Goal: Information Seeking & Learning: Learn about a topic

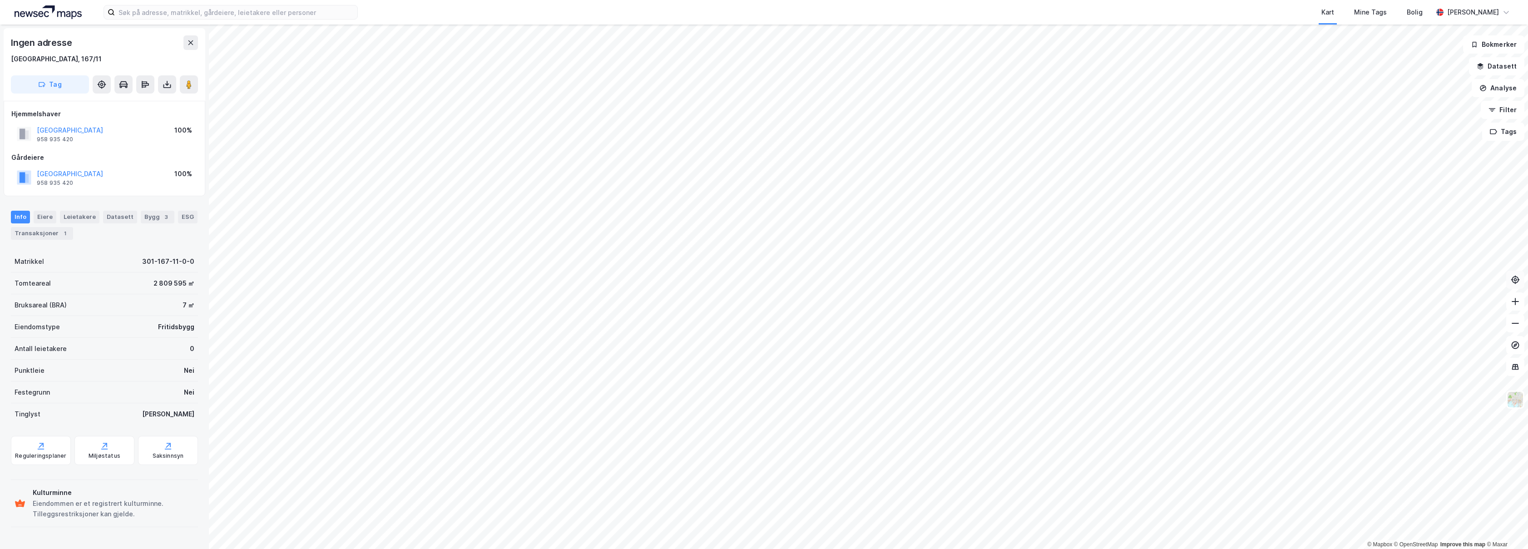
click at [1517, 284] on icon at bounding box center [1515, 279] width 9 height 9
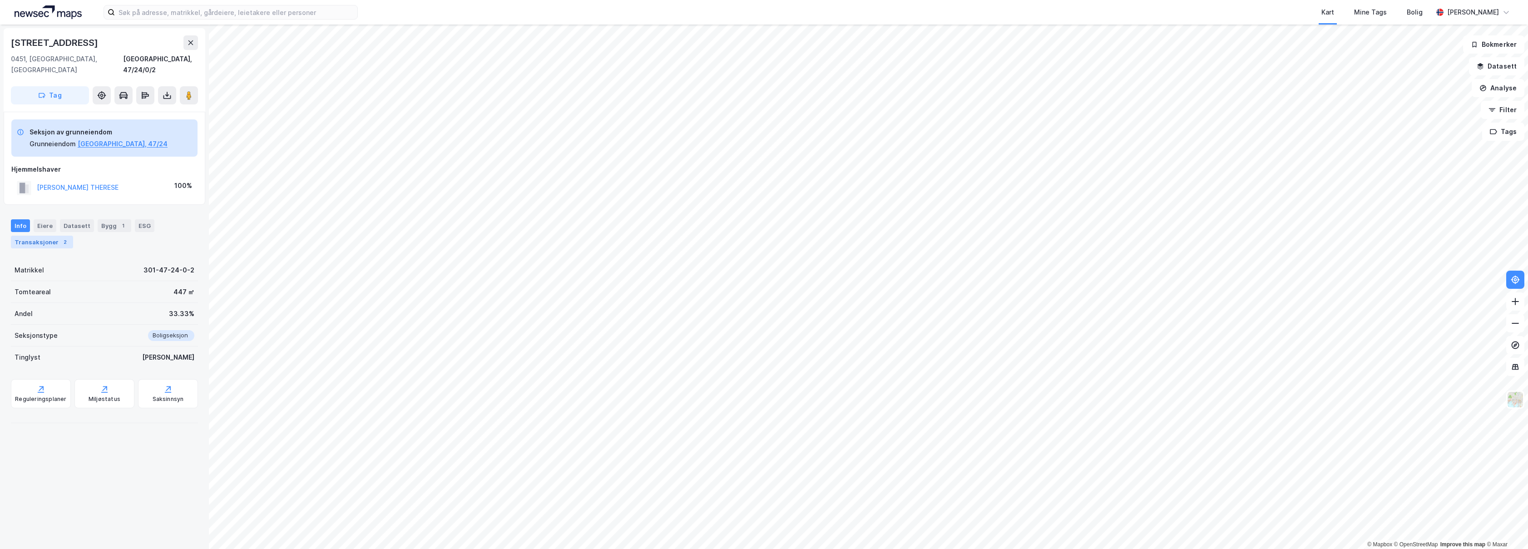
click at [46, 236] on div "Transaksjoner 2" at bounding box center [42, 242] width 62 height 13
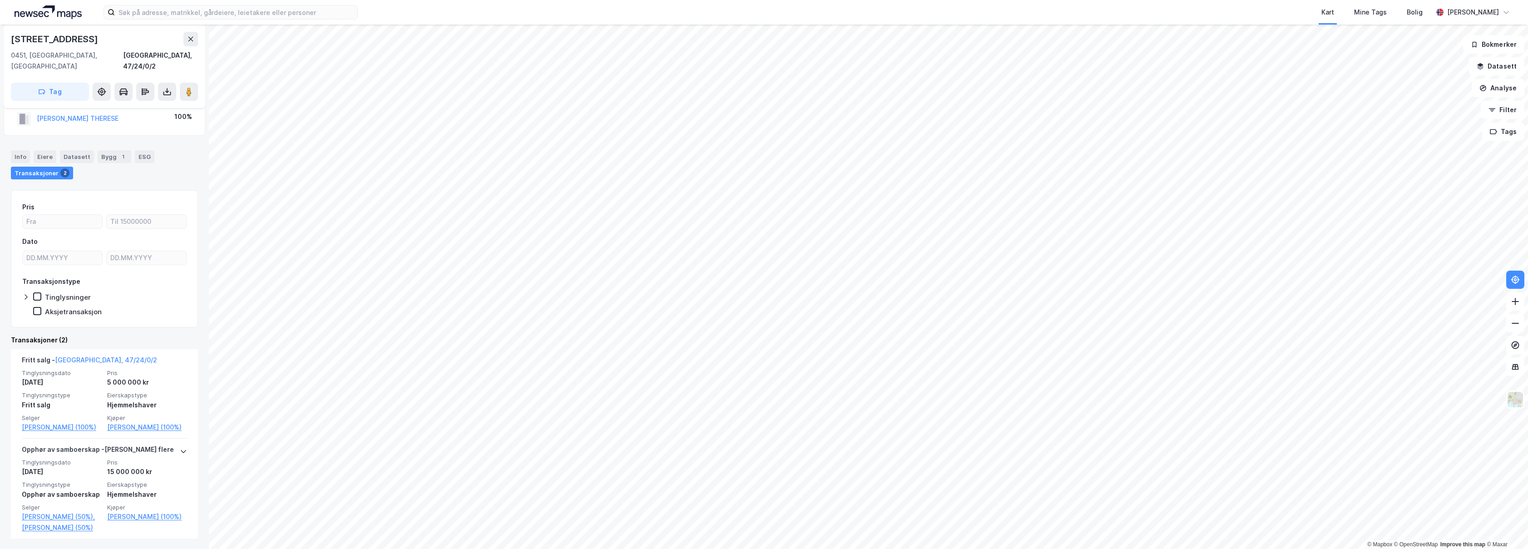
scroll to position [69, 0]
click at [124, 421] on link "[PERSON_NAME] (100%)" at bounding box center [147, 426] width 80 height 11
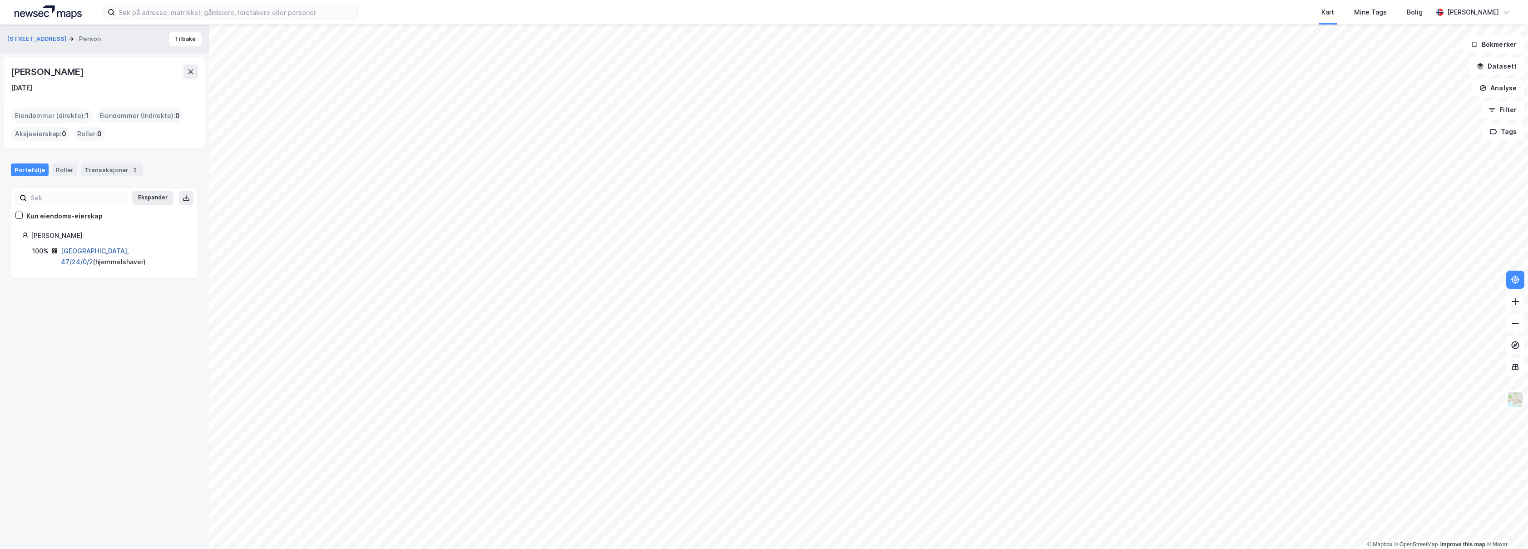
click at [83, 253] on link "[GEOGRAPHIC_DATA], 47/24/0/2" at bounding box center [95, 256] width 68 height 19
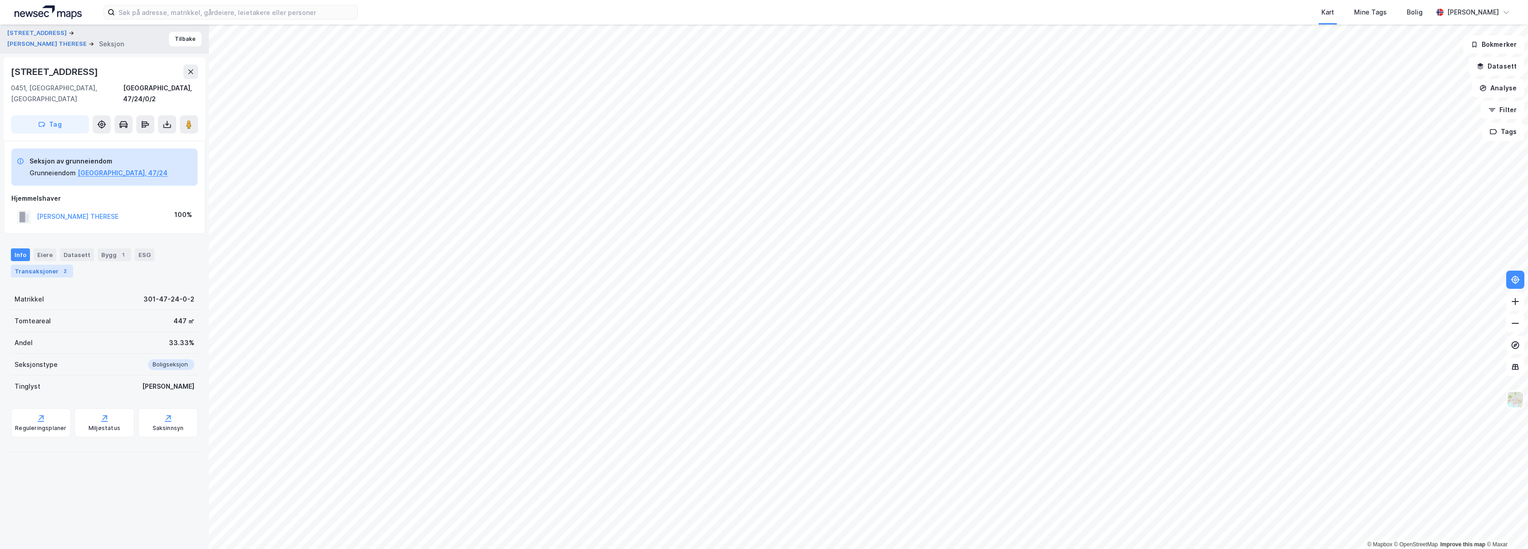
click at [68, 265] on div "Transaksjoner 2" at bounding box center [42, 271] width 62 height 13
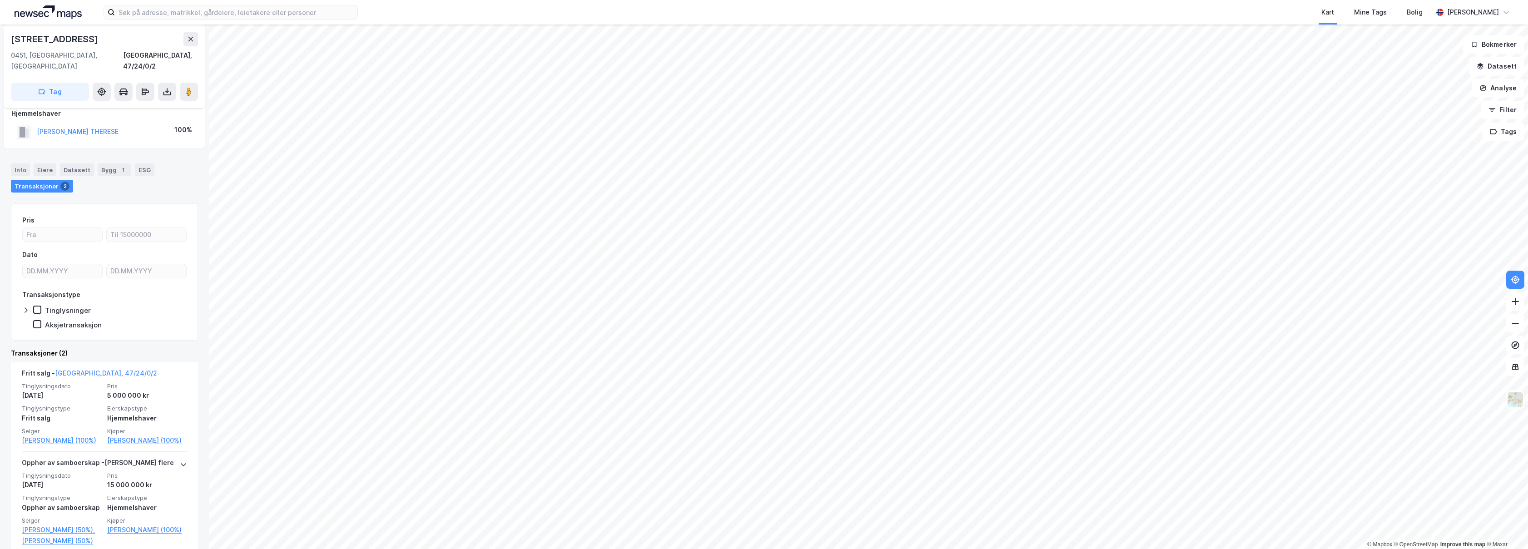
scroll to position [99, 0]
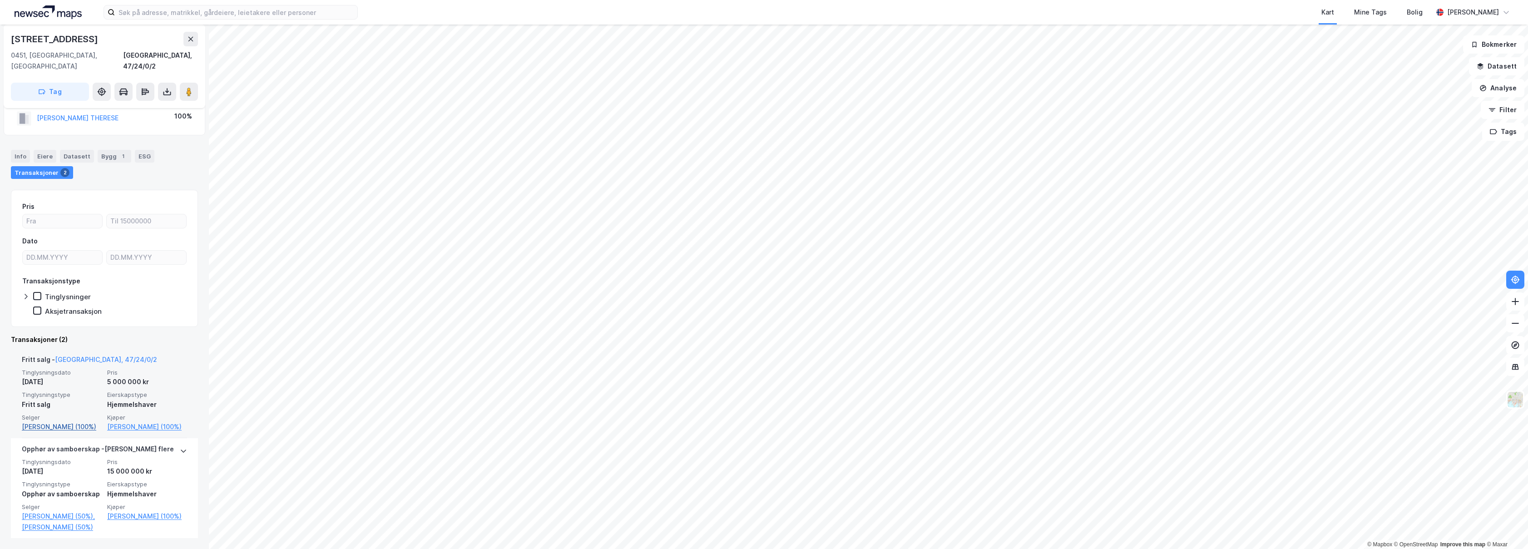
click at [66, 421] on link "[PERSON_NAME] (100%)" at bounding box center [62, 426] width 80 height 11
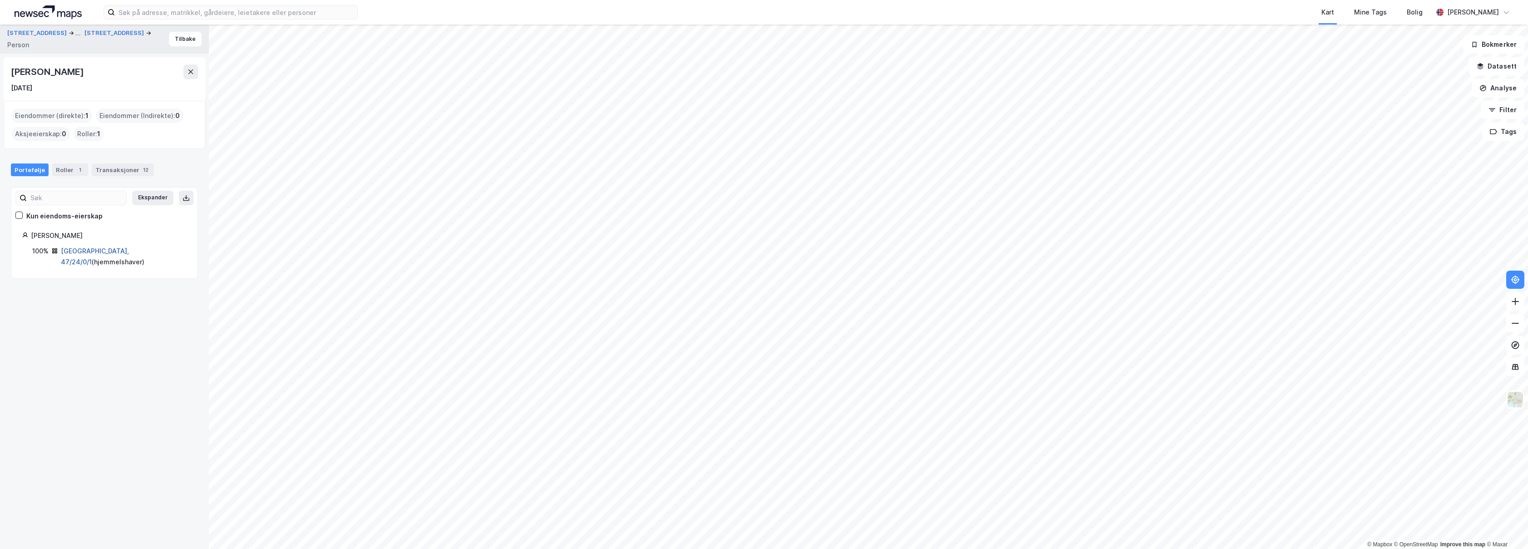
click at [89, 248] on link "[GEOGRAPHIC_DATA], 47/24/0/1" at bounding box center [95, 256] width 68 height 19
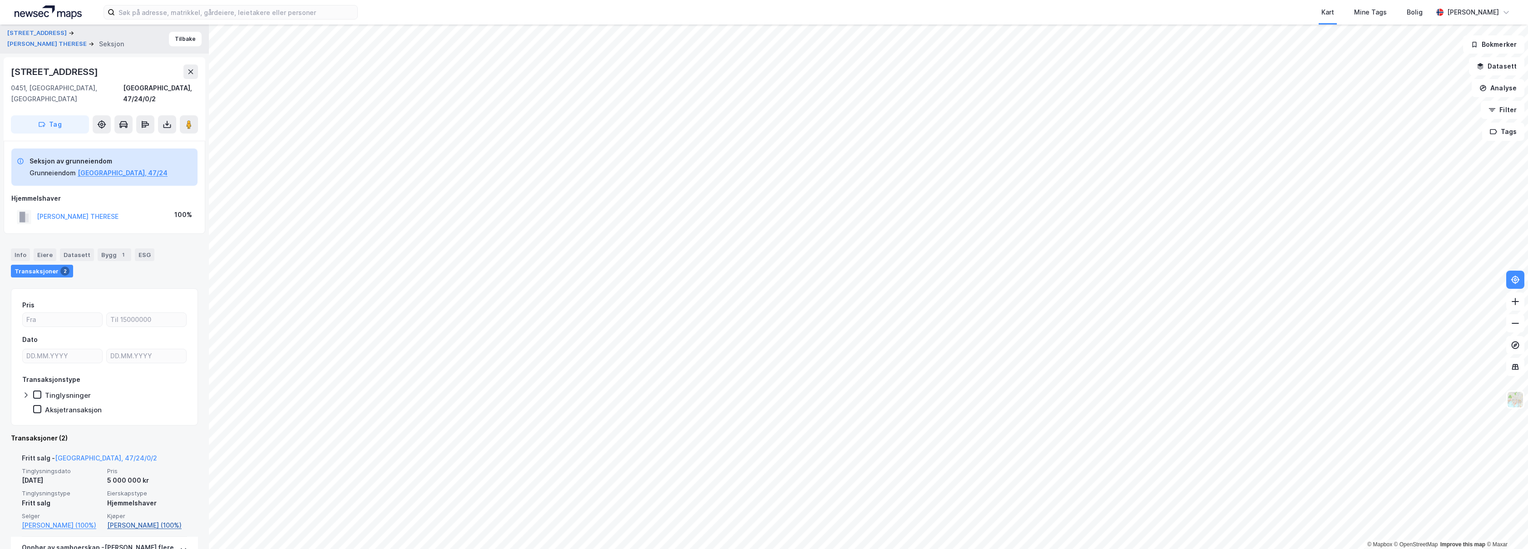
click at [126, 521] on link "[PERSON_NAME] (100%)" at bounding box center [147, 525] width 80 height 11
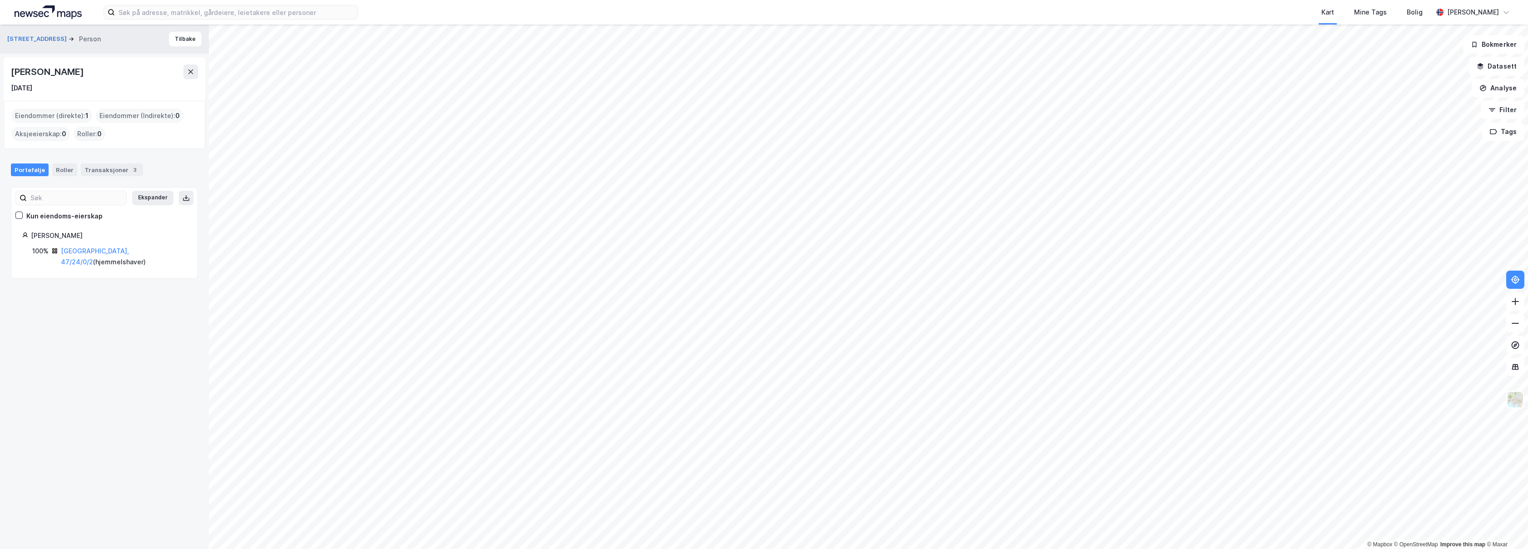
drag, startPoint x: 101, startPoint y: 74, endPoint x: 8, endPoint y: 71, distance: 93.1
click at [9, 70] on div "[PERSON_NAME] [DATE]" at bounding box center [105, 79] width 202 height 44
copy div "[PERSON_NAME]"
click at [134, 78] on div "[PERSON_NAME]" at bounding box center [104, 71] width 187 height 15
drag, startPoint x: 108, startPoint y: 75, endPoint x: 10, endPoint y: 74, distance: 97.2
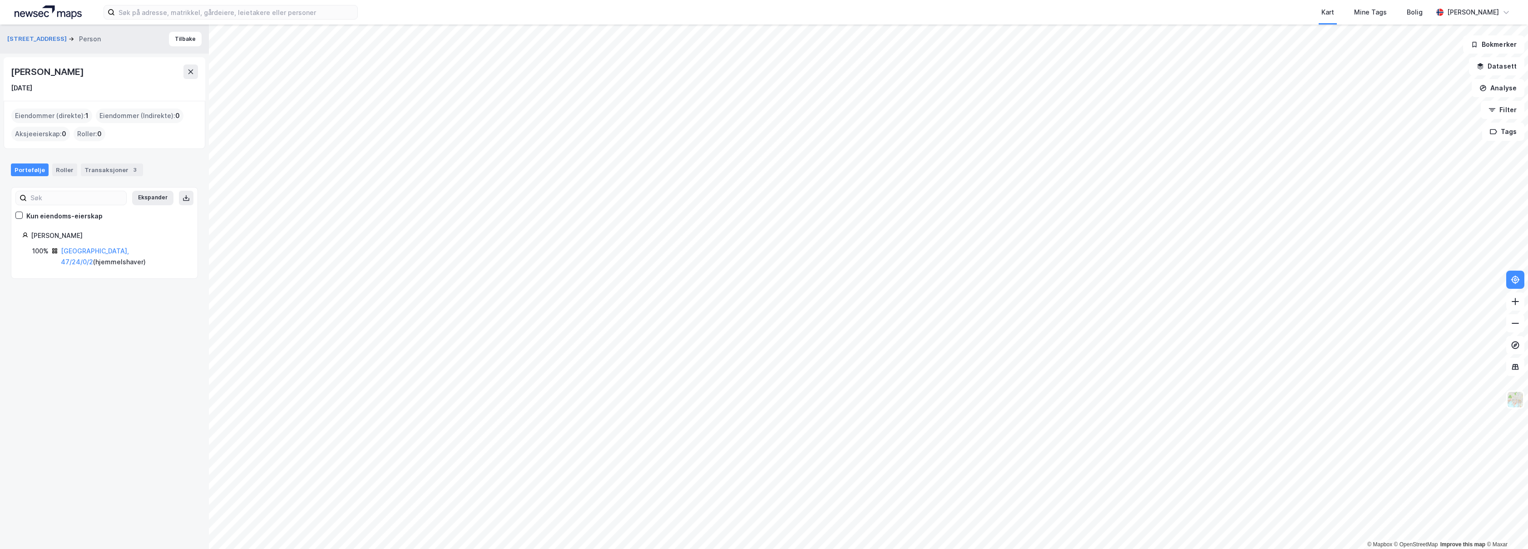
click at [11, 74] on div "[PERSON_NAME]" at bounding box center [104, 71] width 187 height 15
copy div "[PERSON_NAME]"
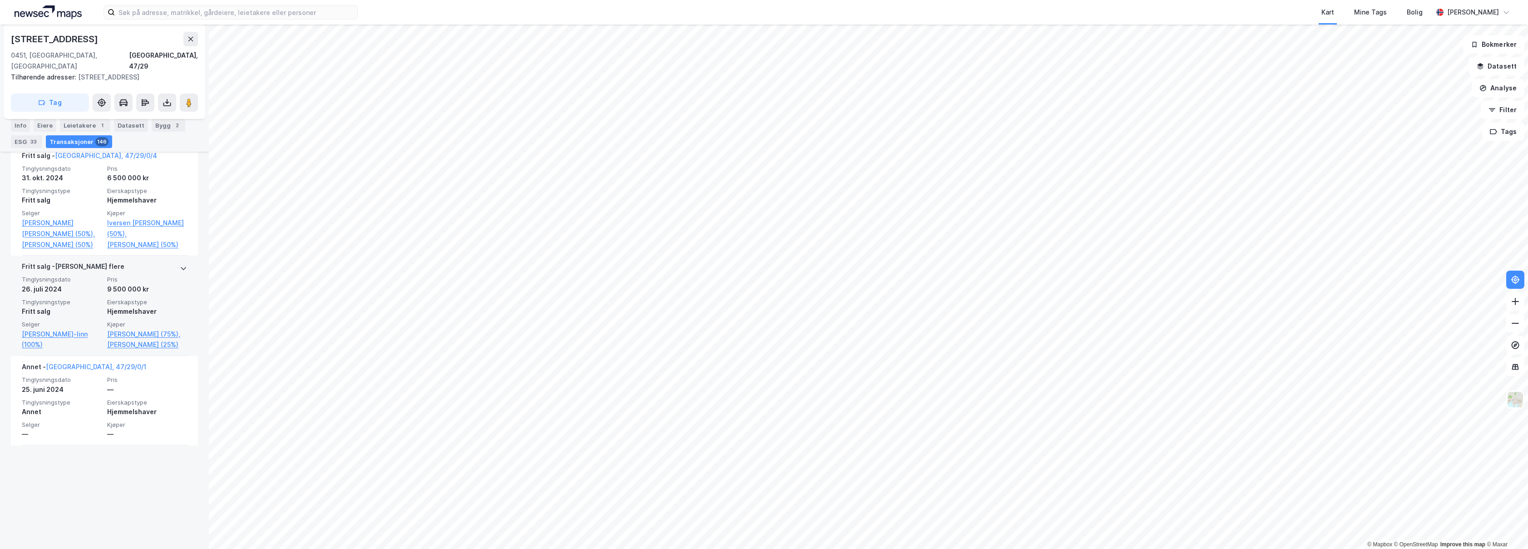
scroll to position [665, 0]
click at [153, 334] on link "[PERSON_NAME] (75%)," at bounding box center [147, 337] width 80 height 11
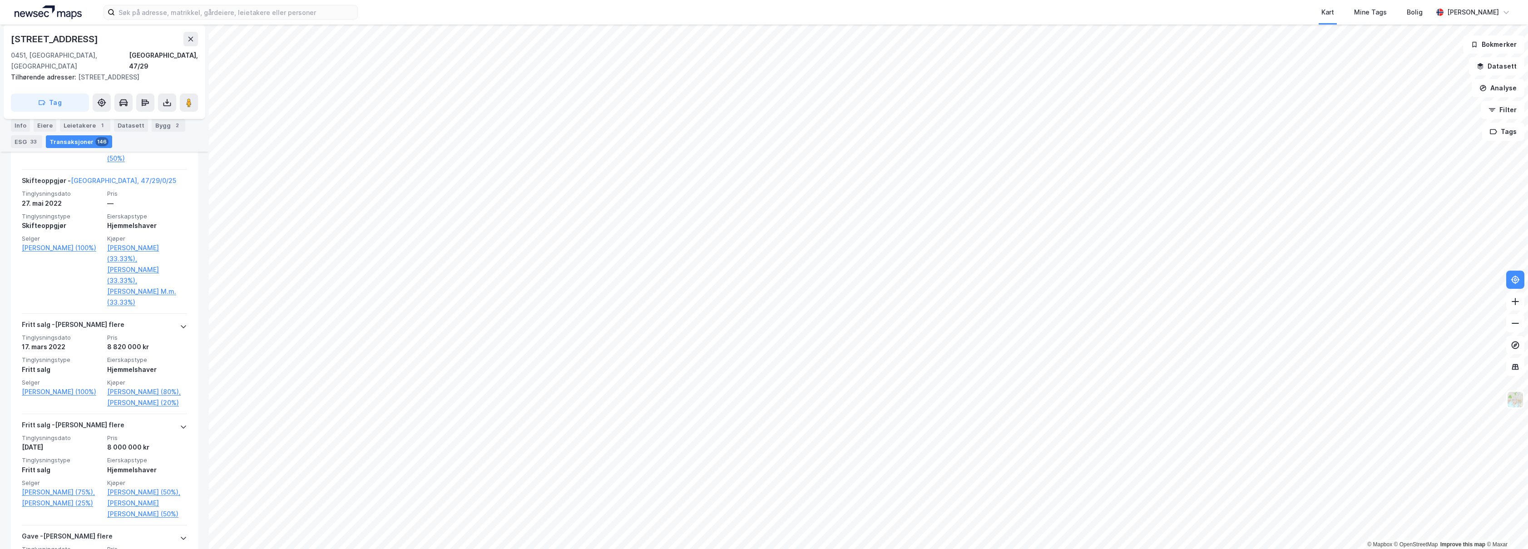
scroll to position [1727, 0]
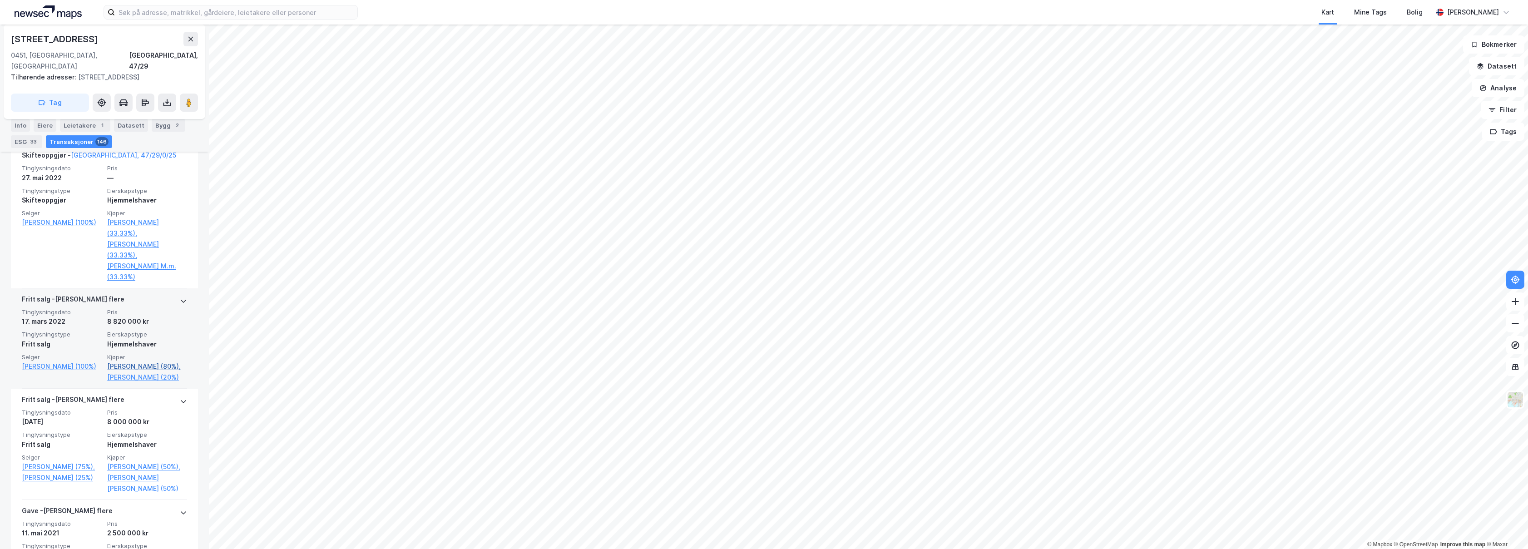
click at [146, 361] on link "[PERSON_NAME] (80%)," at bounding box center [147, 366] width 80 height 11
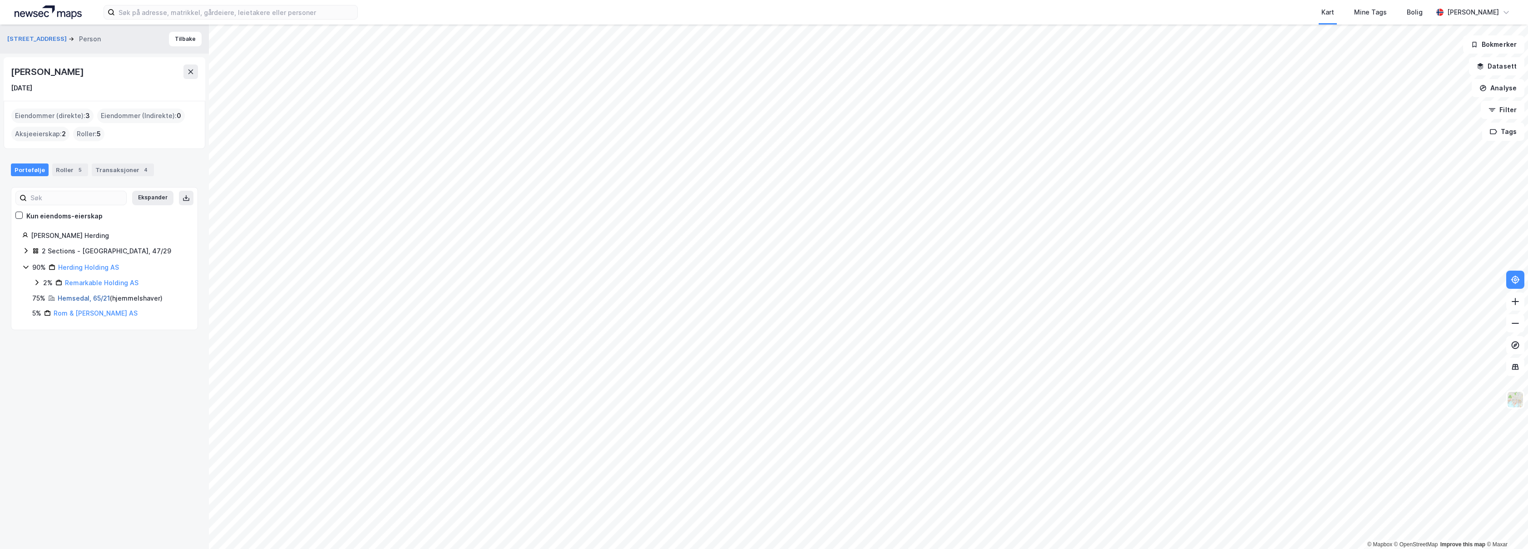
click at [82, 300] on link "Hemsedal, 65/21" at bounding box center [84, 298] width 52 height 8
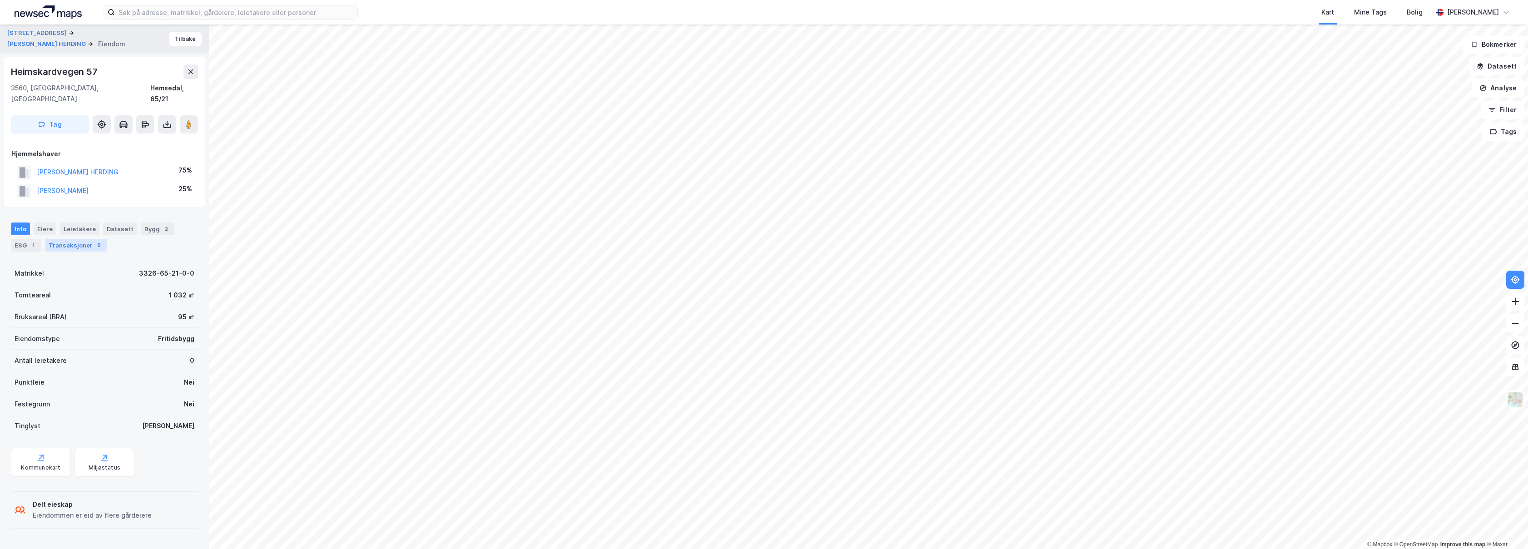
click at [84, 239] on div "Transaksjoner 5" at bounding box center [76, 245] width 62 height 13
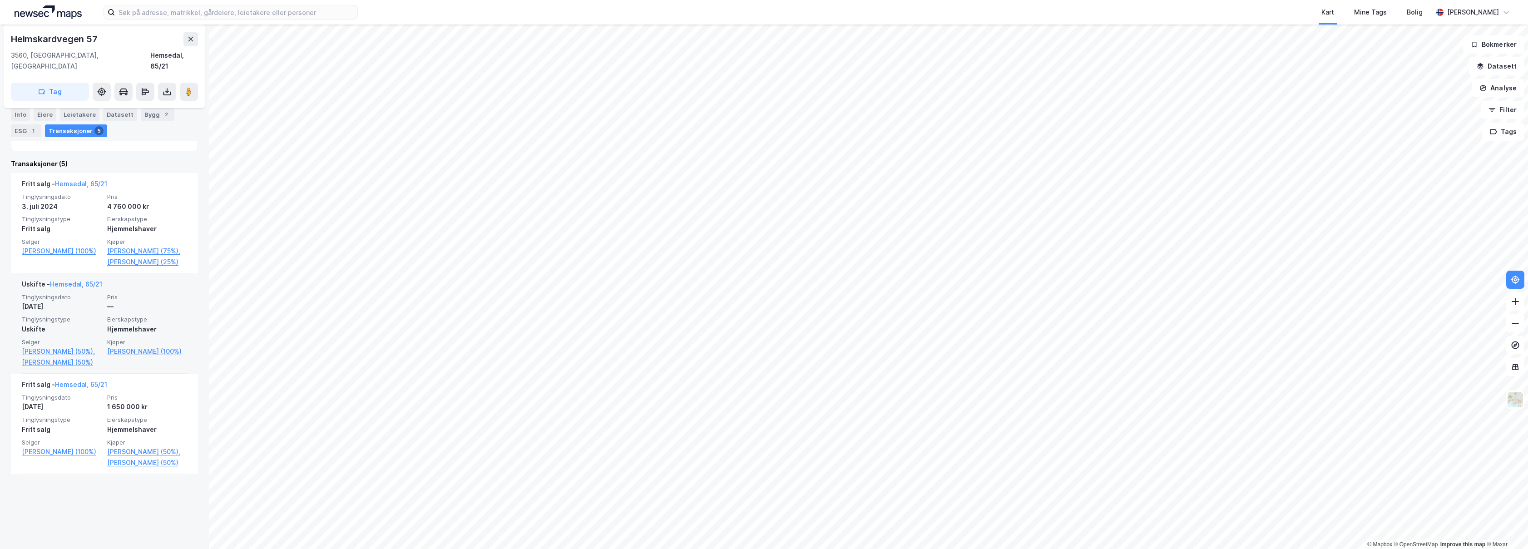
scroll to position [289, 0]
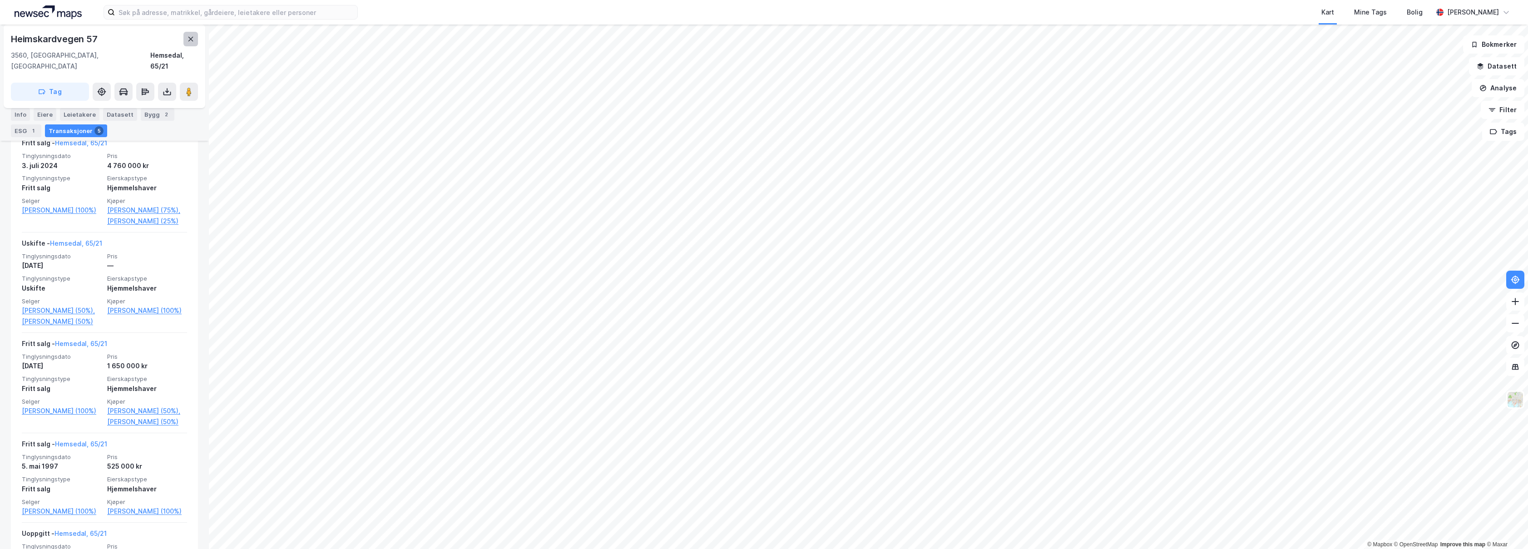
click at [189, 35] on button at bounding box center [190, 39] width 15 height 15
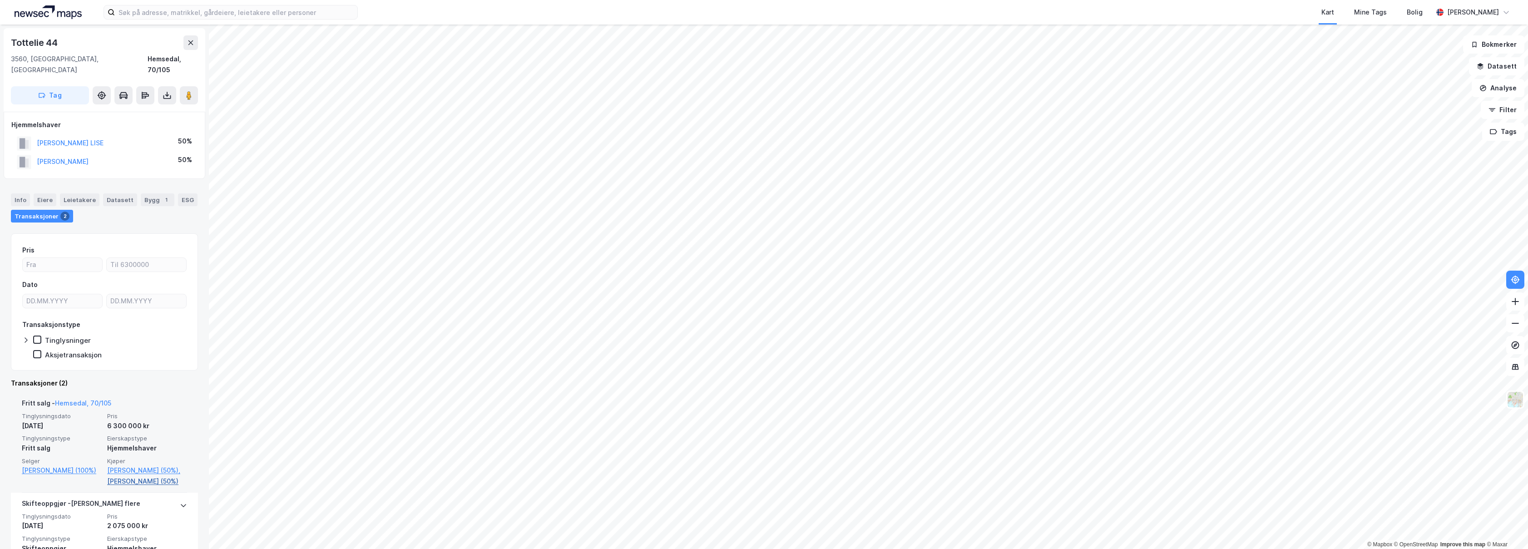
click at [159, 483] on link "[PERSON_NAME] (50%)" at bounding box center [147, 481] width 80 height 11
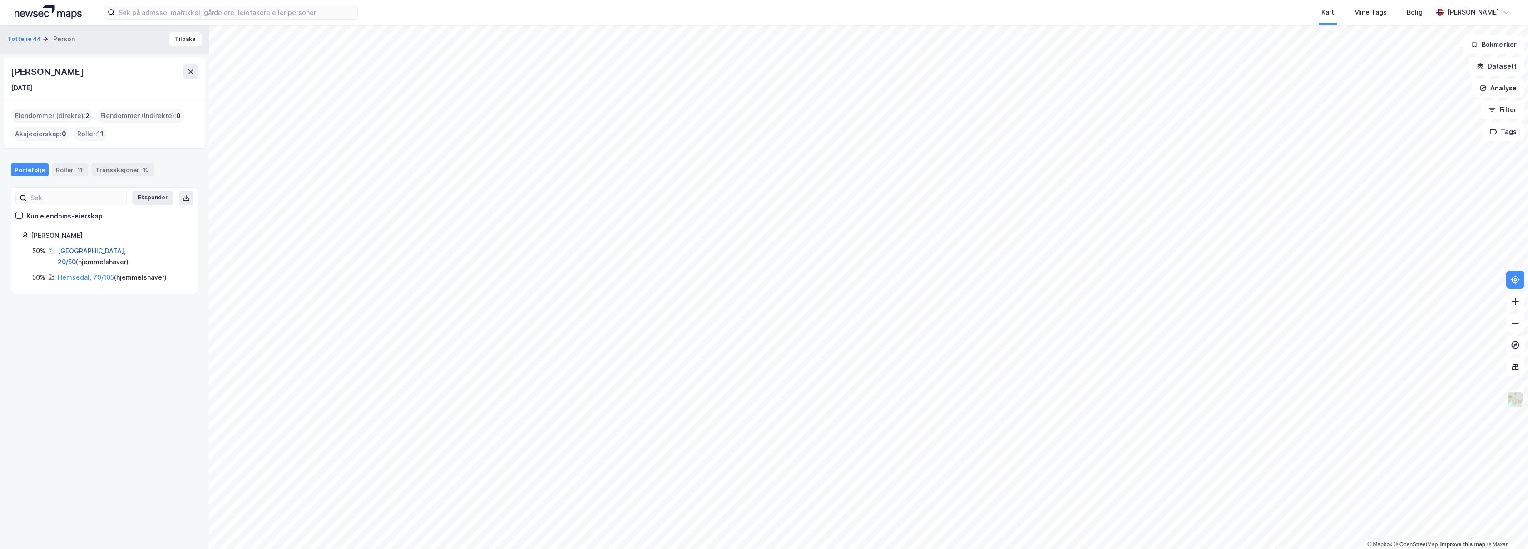
click at [79, 252] on link "[GEOGRAPHIC_DATA], 20/50" at bounding box center [92, 256] width 68 height 19
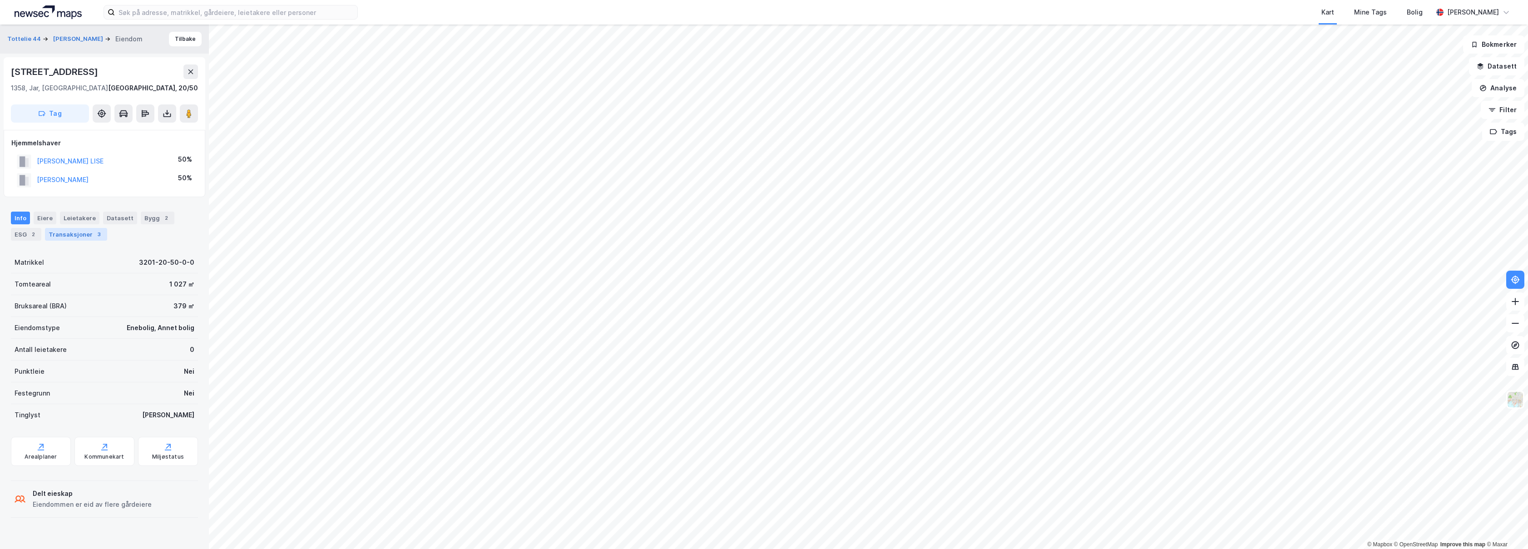
click at [88, 234] on div "Transaksjoner 3" at bounding box center [76, 234] width 62 height 13
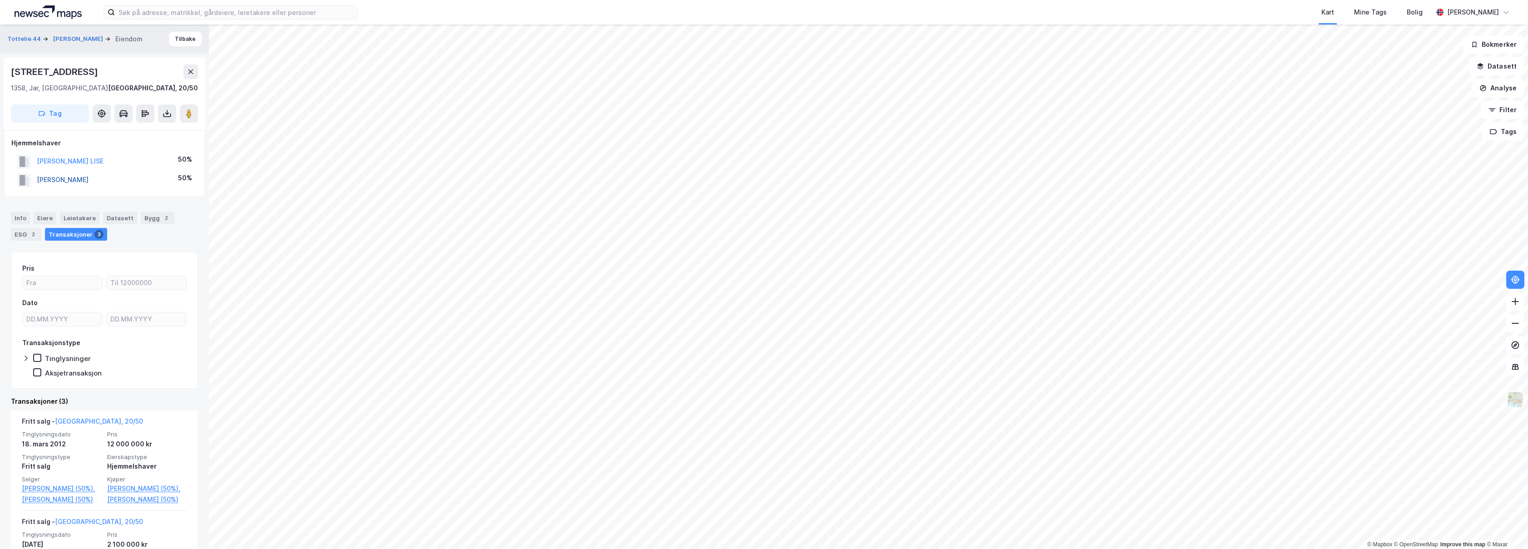
click at [0, 0] on button "[PERSON_NAME]" at bounding box center [0, 0] width 0 height 0
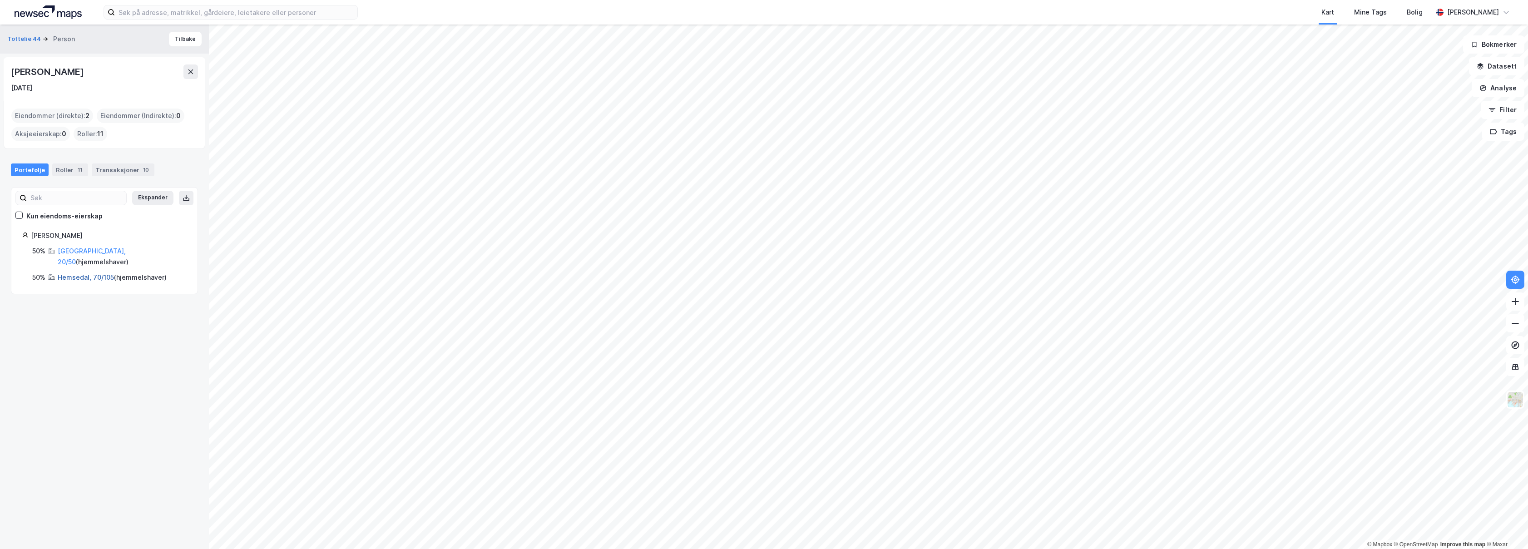
click at [88, 273] on link "Hemsedal, 70/105" at bounding box center [86, 277] width 56 height 8
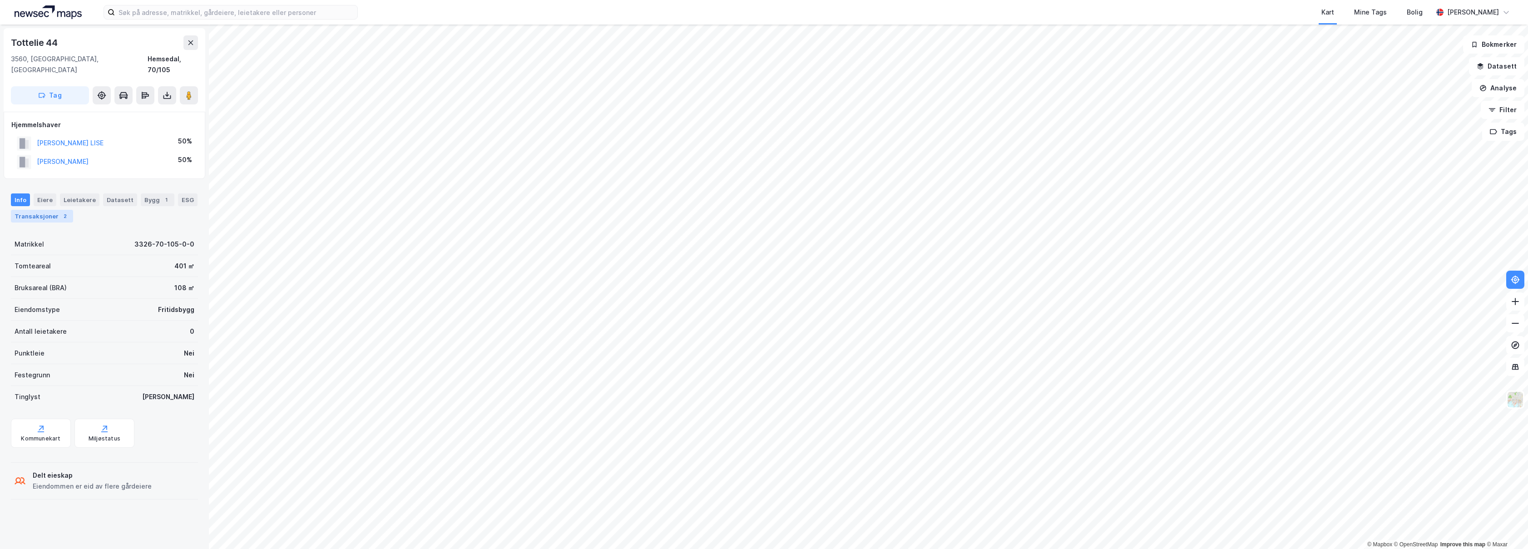
click at [57, 210] on div "Transaksjoner 2" at bounding box center [42, 216] width 62 height 13
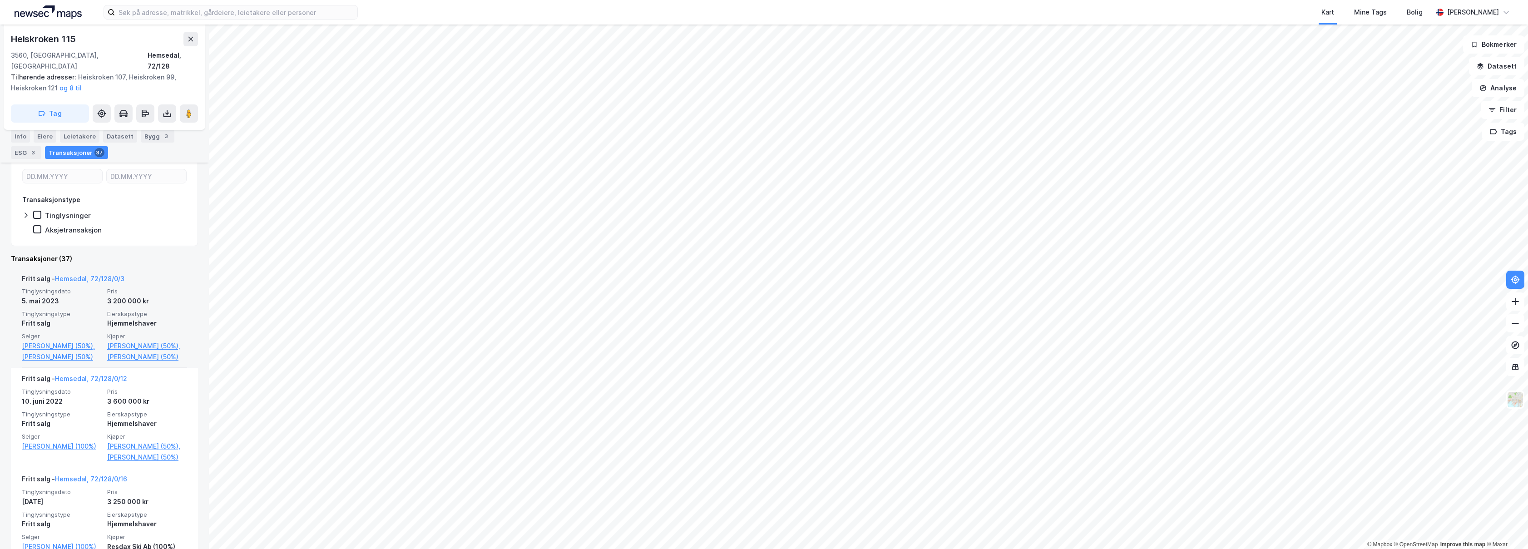
scroll to position [237, 0]
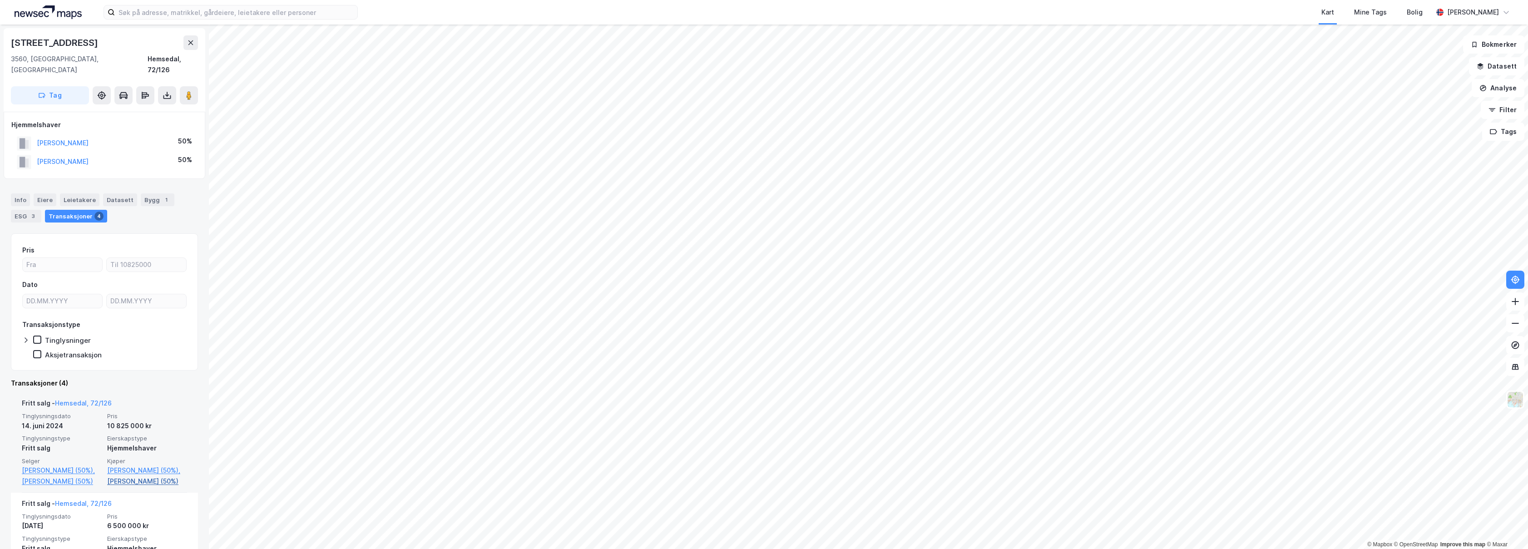
click at [157, 481] on link "[PERSON_NAME] (50%)" at bounding box center [147, 481] width 80 height 11
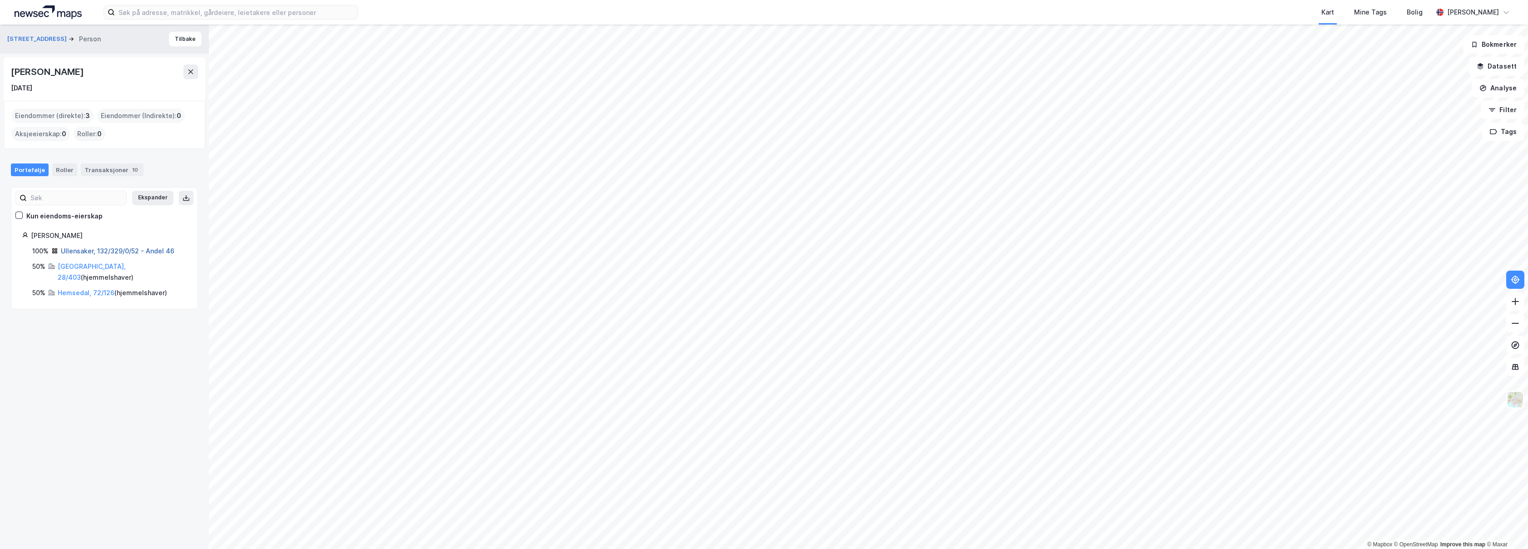
click at [87, 250] on link "Ullensaker, 132/329/0/52 - Andel 46" at bounding box center [118, 251] width 114 height 8
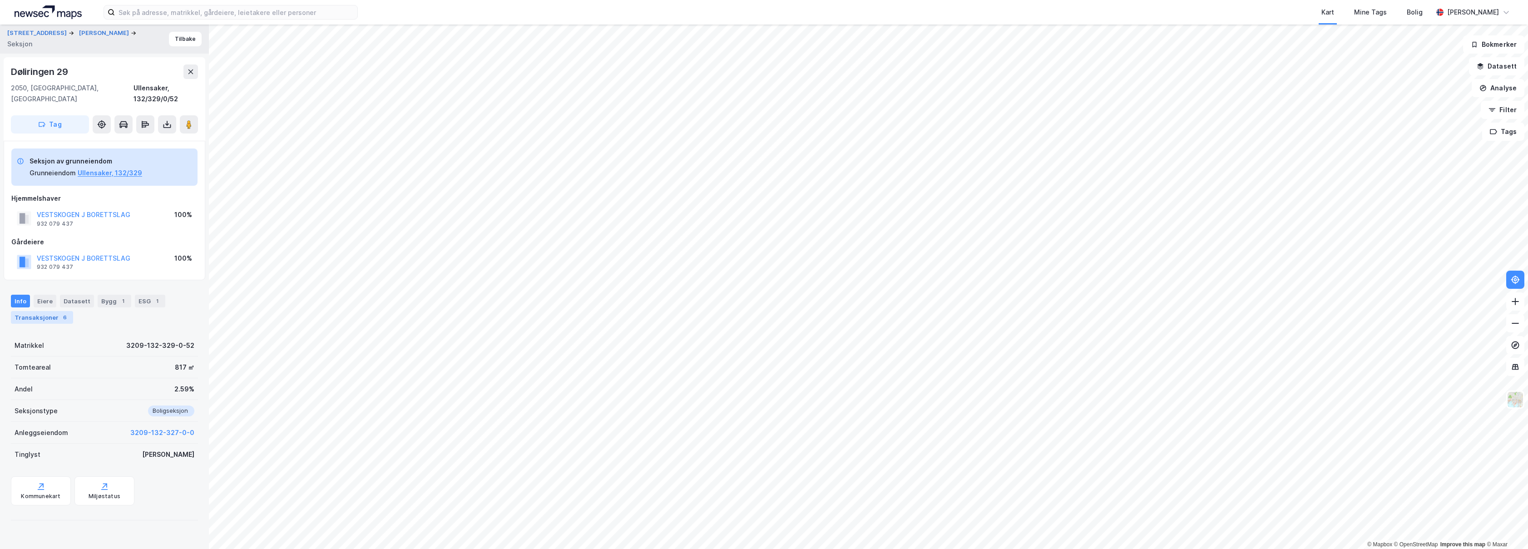
click at [52, 311] on div "Transaksjoner 6" at bounding box center [42, 317] width 62 height 13
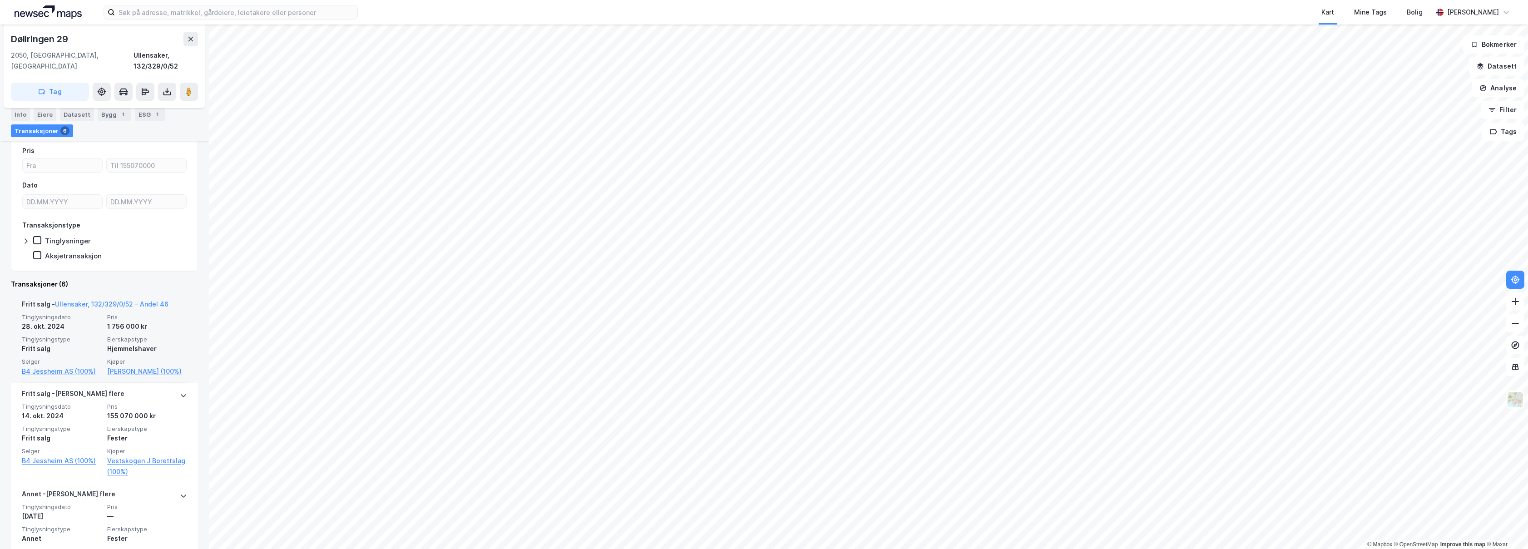
scroll to position [216, 0]
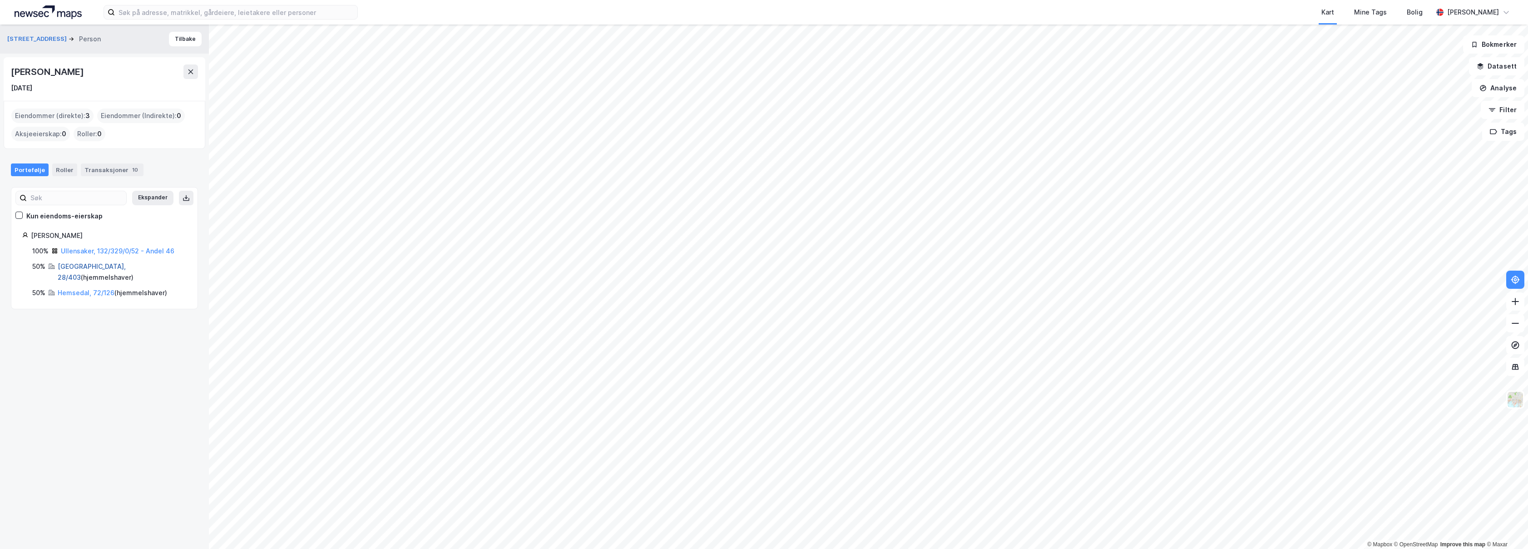
click at [88, 266] on link "[GEOGRAPHIC_DATA], 28/403" at bounding box center [92, 271] width 68 height 19
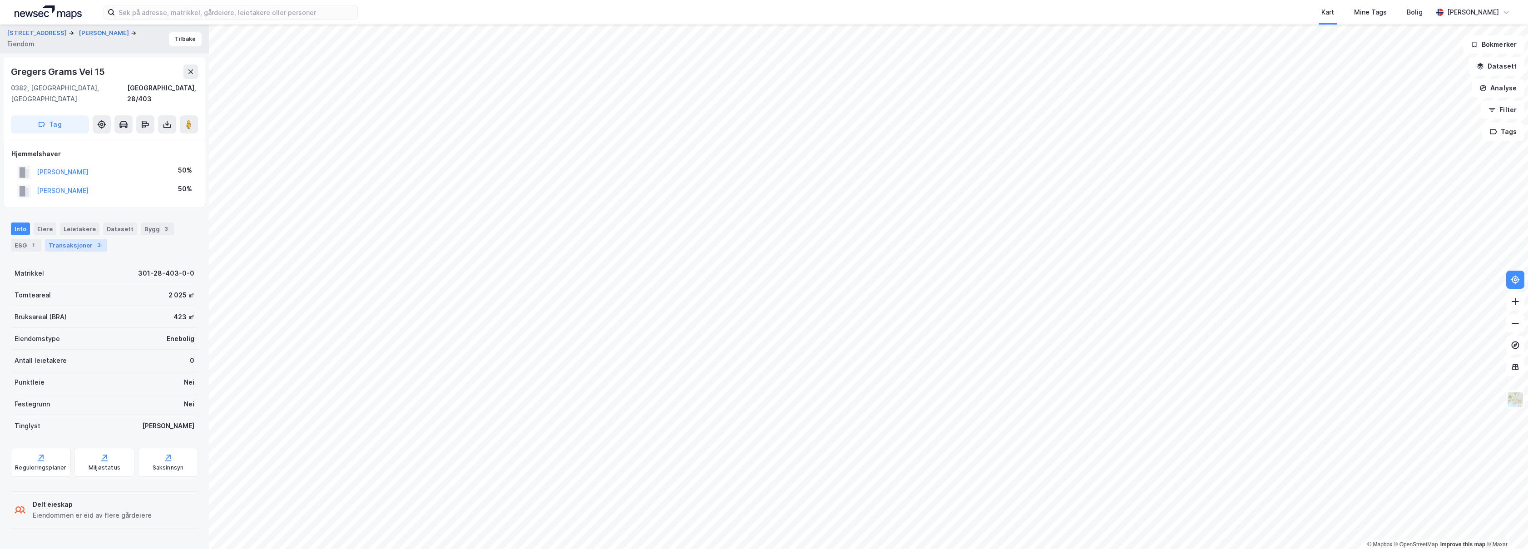
click at [95, 241] on div "3" at bounding box center [98, 245] width 9 height 9
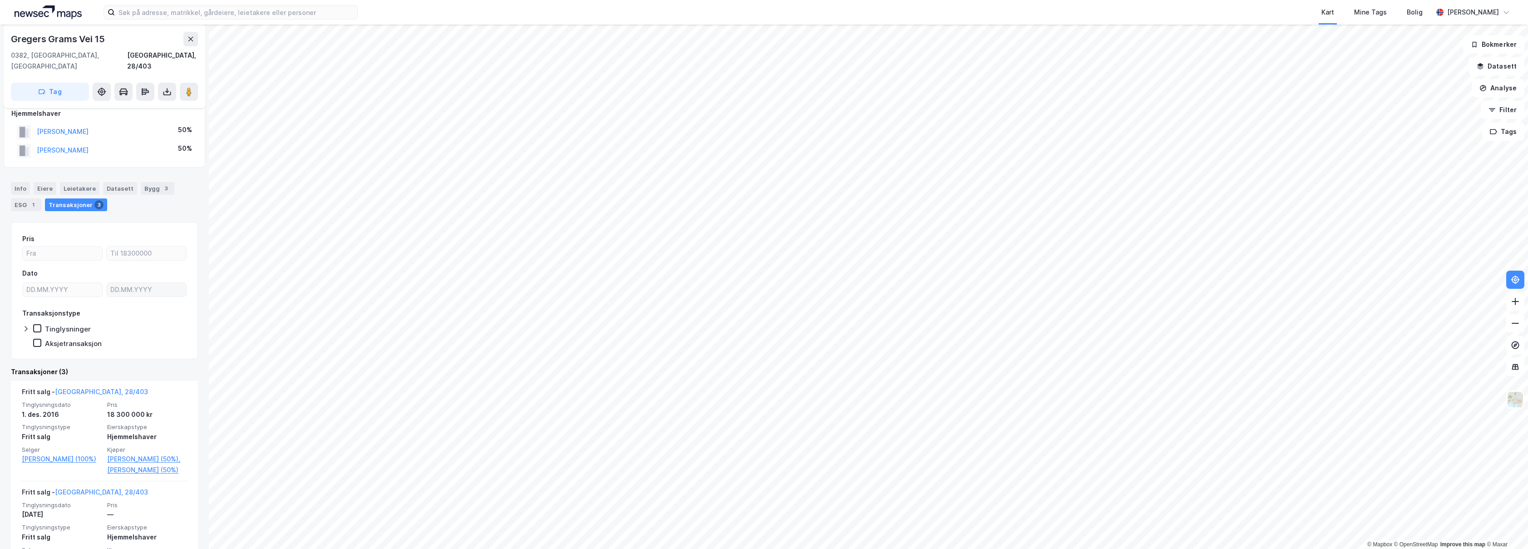
scroll to position [54, 0]
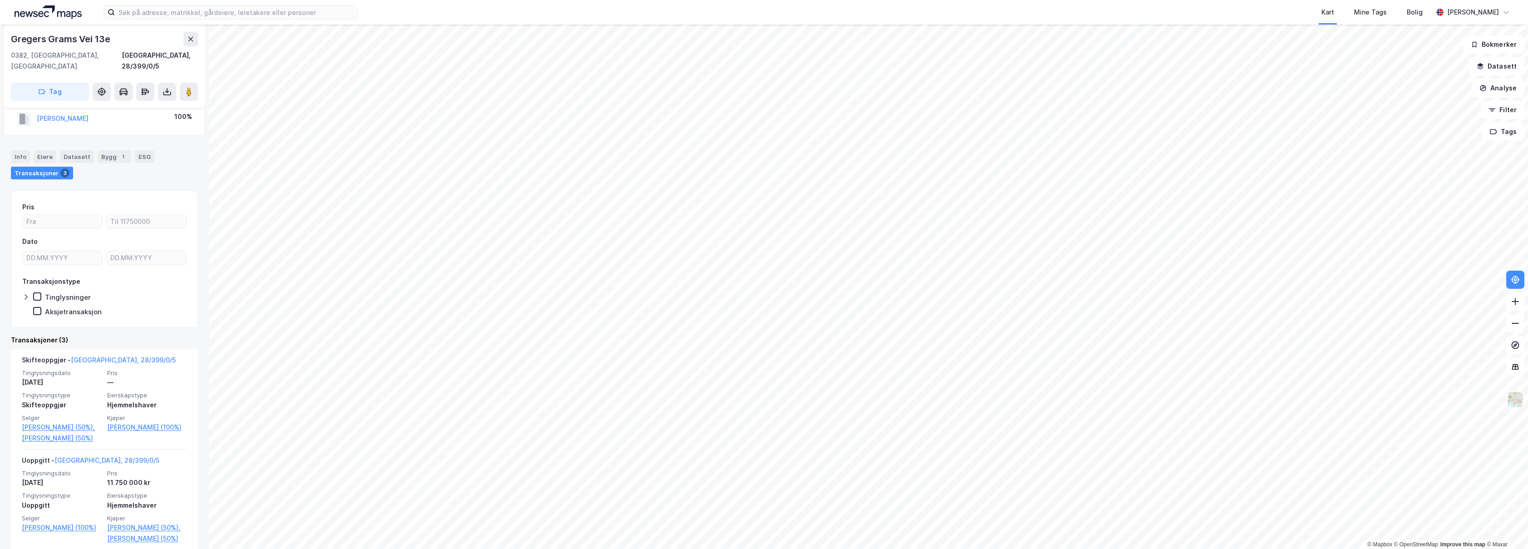
scroll to position [69, 0]
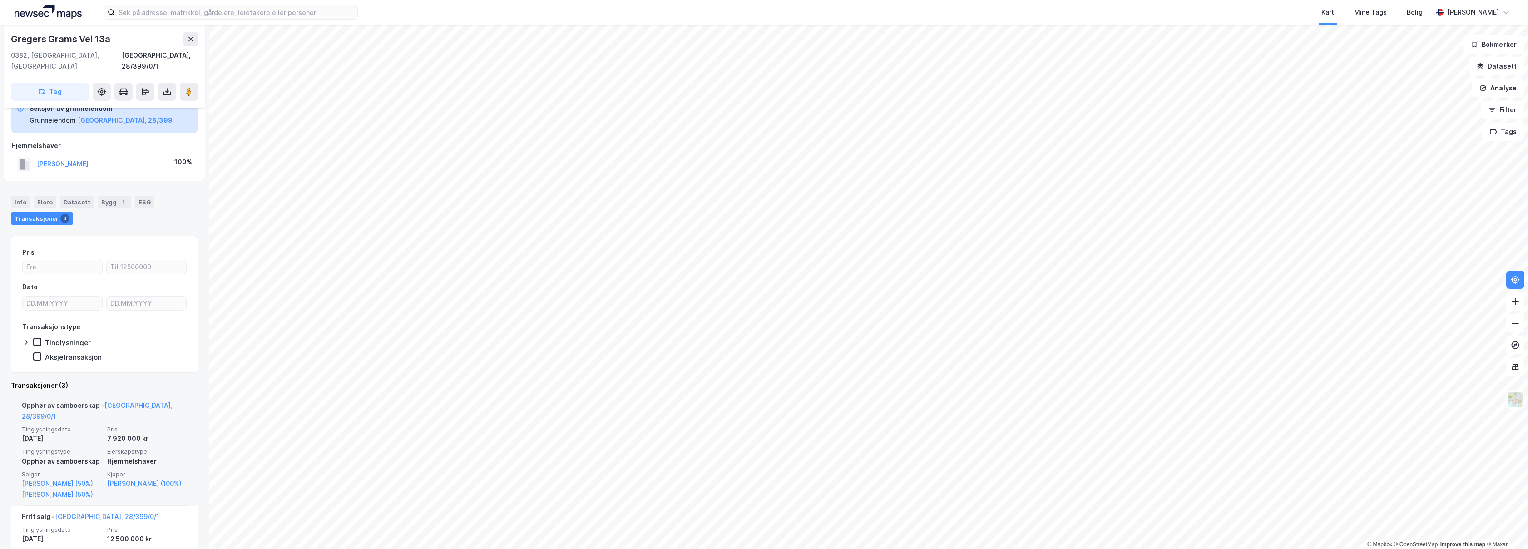
scroll to position [71, 0]
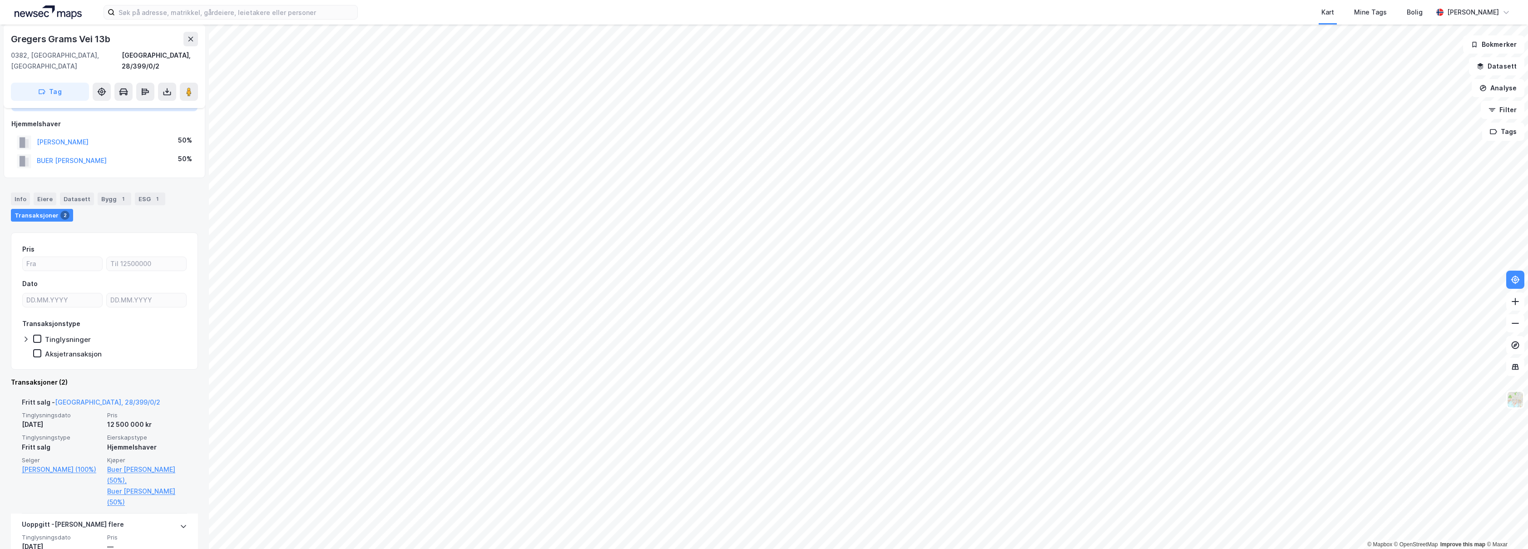
scroll to position [50, 0]
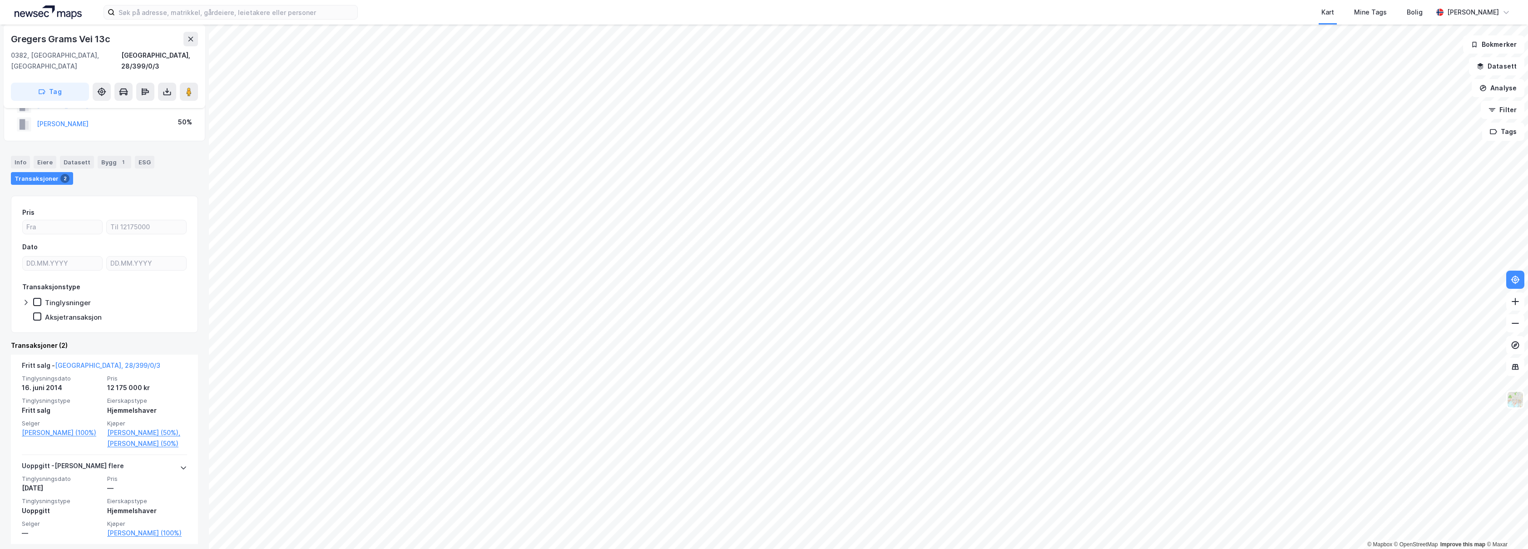
scroll to position [88, 0]
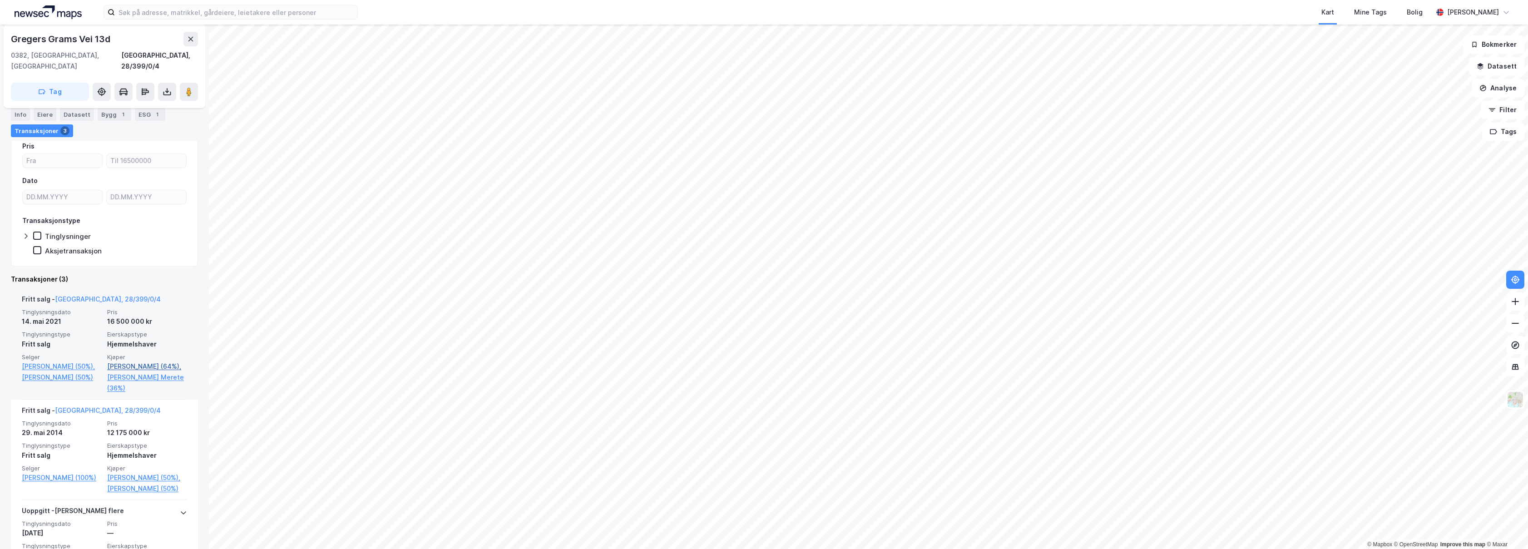
scroll to position [158, 0]
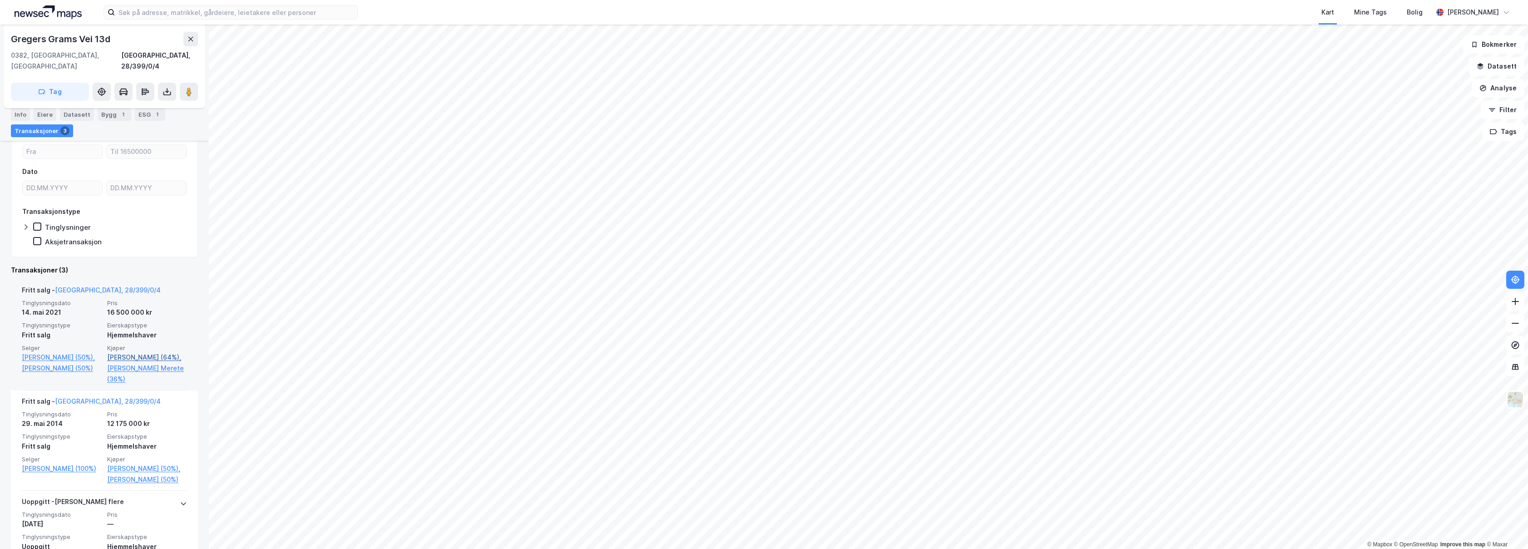
click at [133, 355] on link "[PERSON_NAME] (64%)," at bounding box center [147, 357] width 80 height 11
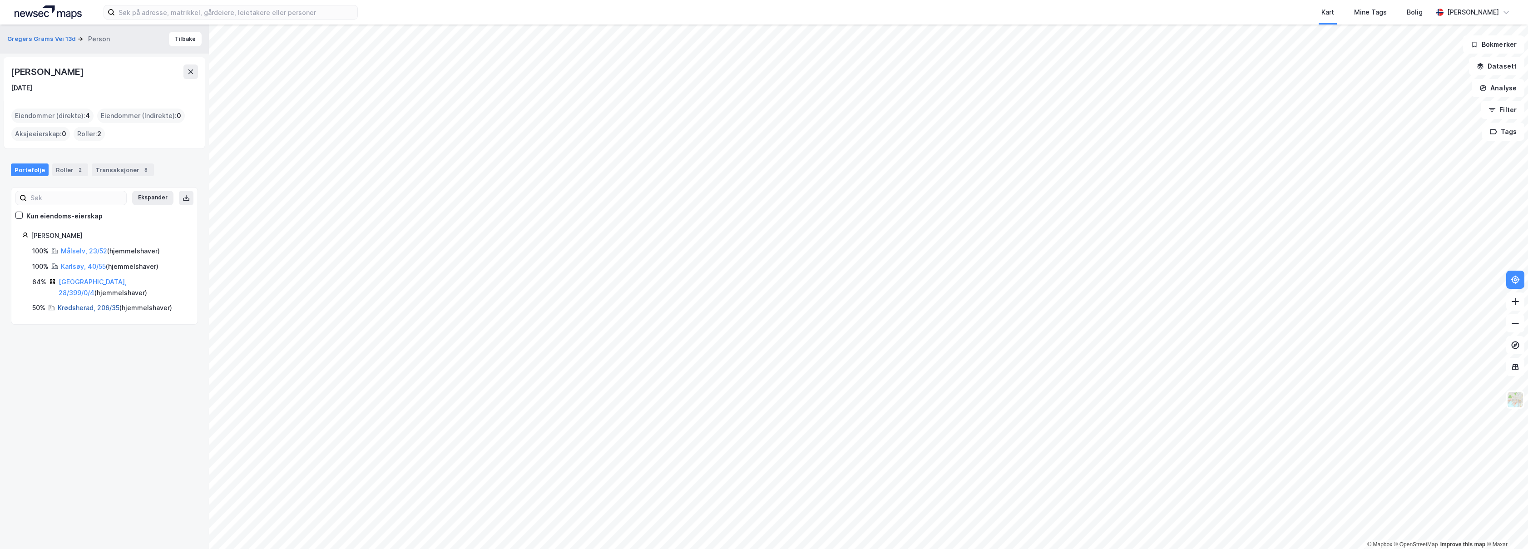
click at [101, 304] on link "Krødsherad, 206/35" at bounding box center [89, 308] width 62 height 8
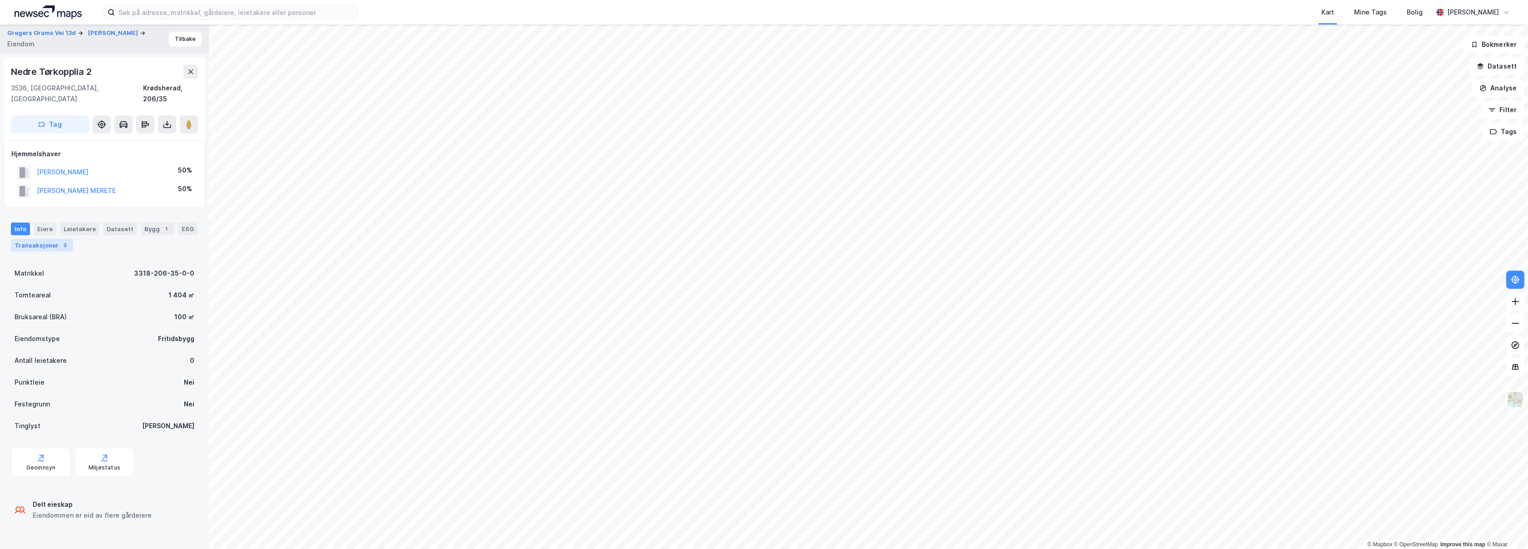
click at [55, 239] on div "Transaksjoner 3" at bounding box center [42, 245] width 62 height 13
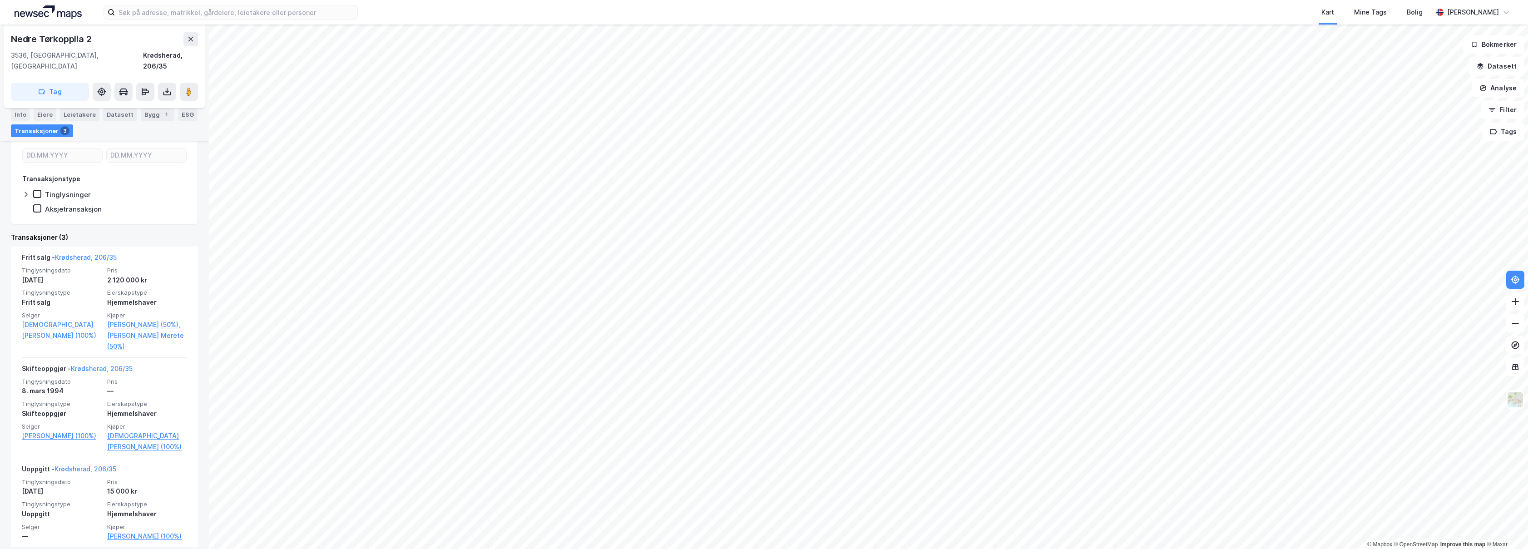
scroll to position [195, 0]
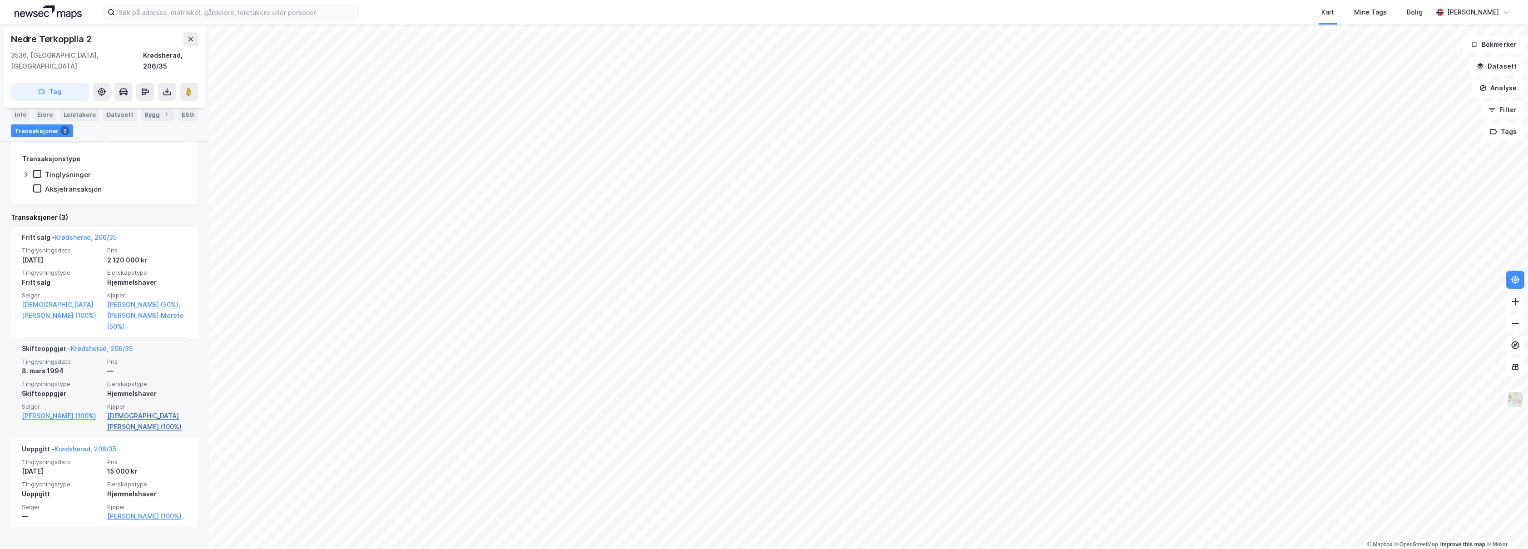
click at [119, 417] on link "[DEMOGRAPHIC_DATA][PERSON_NAME] (100%)" at bounding box center [147, 422] width 80 height 22
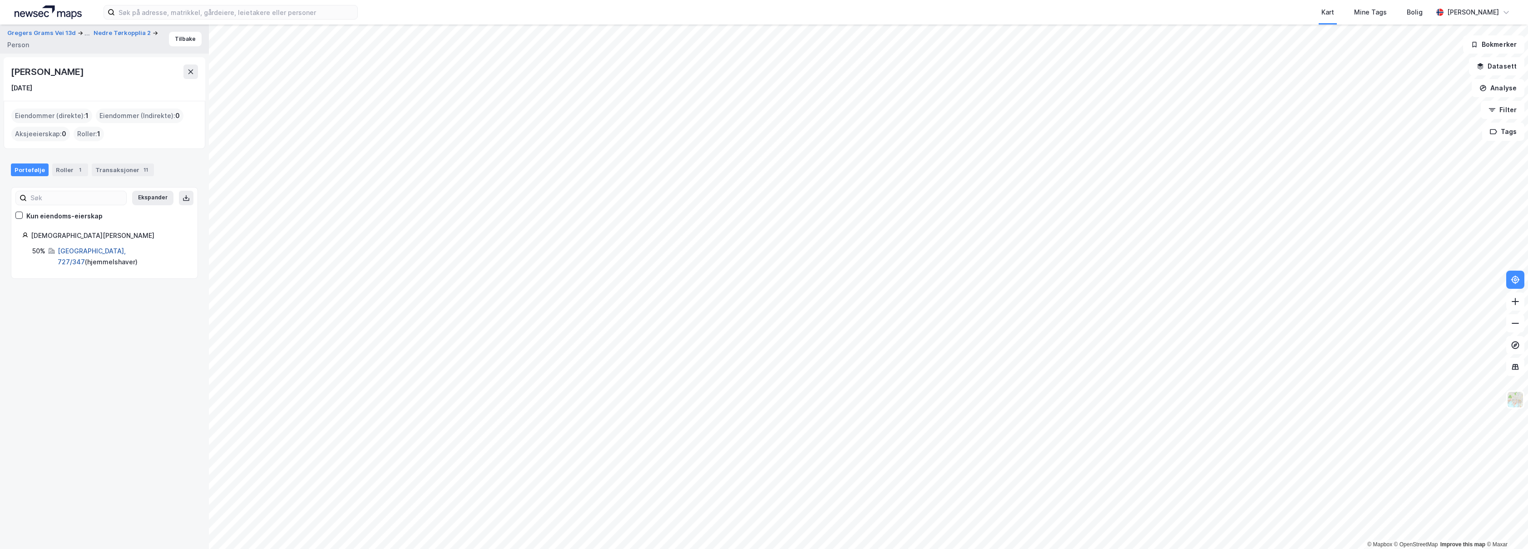
click at [87, 250] on link "[GEOGRAPHIC_DATA], 727/347" at bounding box center [92, 256] width 68 height 19
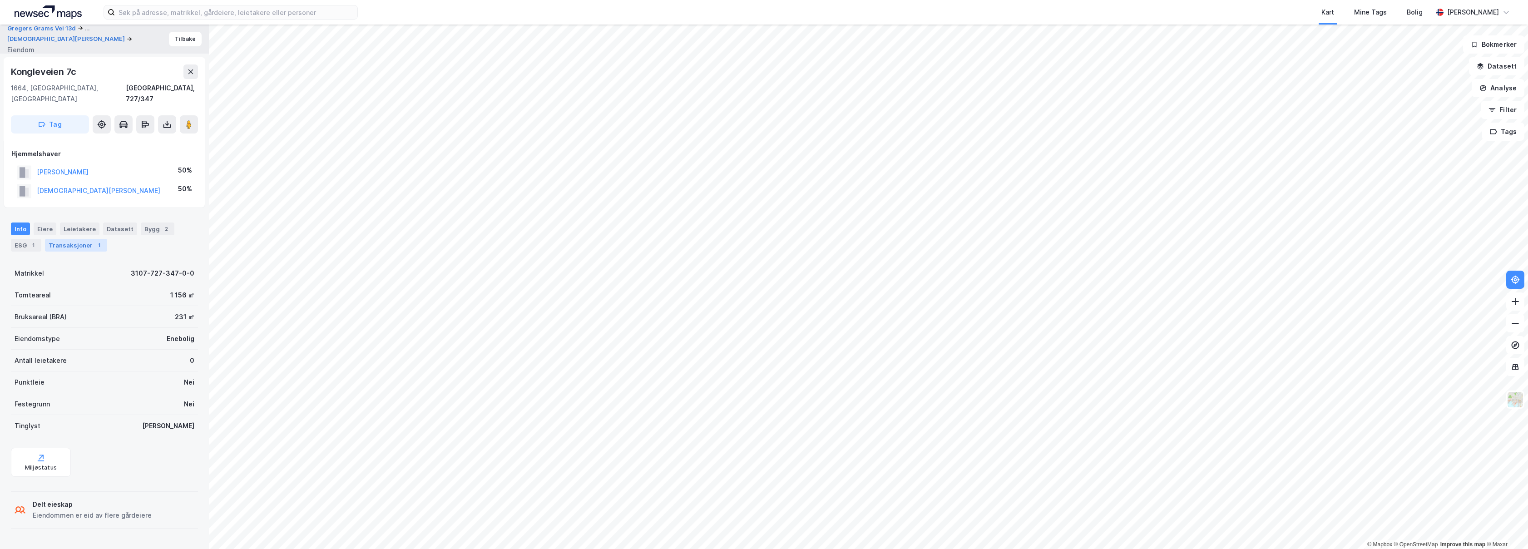
click at [78, 239] on div "Transaksjoner 1" at bounding box center [76, 245] width 62 height 13
